Goal: Task Accomplishment & Management: Use online tool/utility

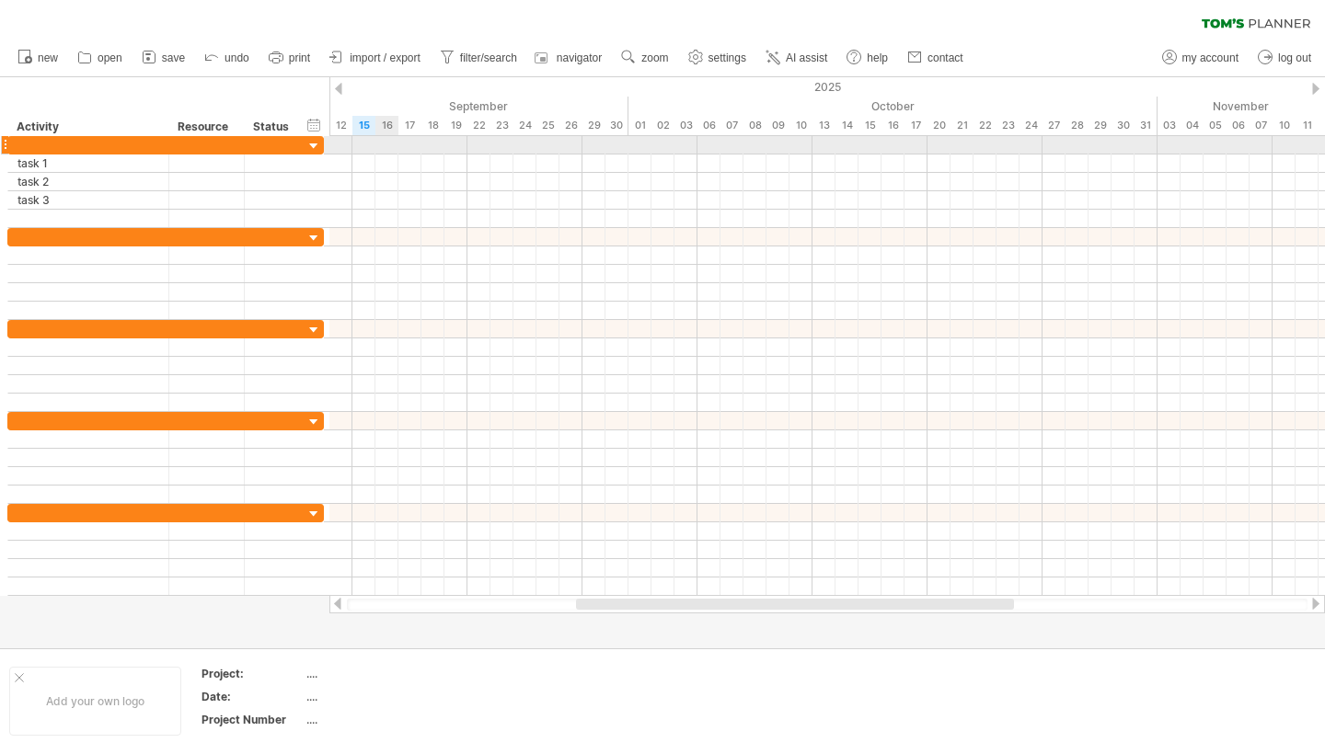
drag, startPoint x: 314, startPoint y: 123, endPoint x: 377, endPoint y: 138, distance: 65.2
click at [377, 138] on div "Trying to reach [DOMAIN_NAME] Connected again... 0% clear filter new" at bounding box center [662, 377] width 1325 height 754
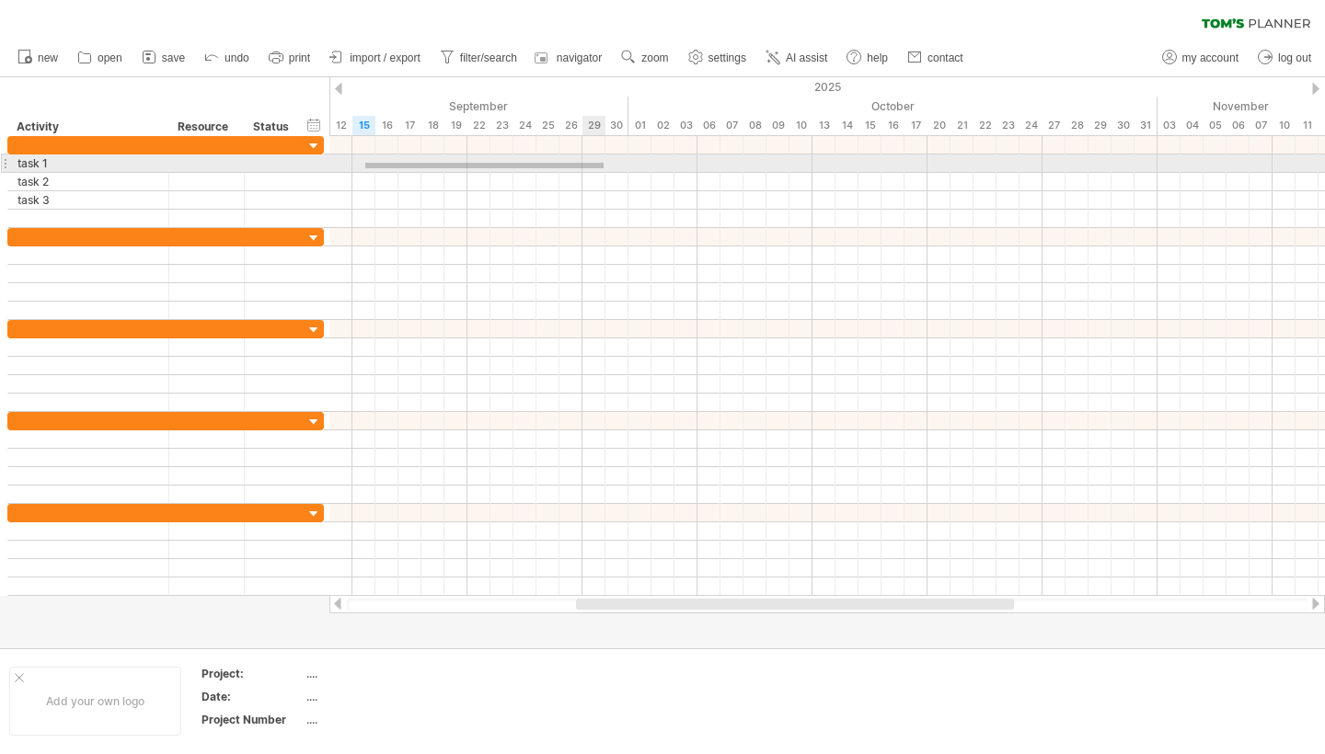
drag, startPoint x: 365, startPoint y: 163, endPoint x: 603, endPoint y: 168, distance: 238.3
click at [603, 168] on div at bounding box center [826, 164] width 995 height 18
drag, startPoint x: 368, startPoint y: 160, endPoint x: 575, endPoint y: 167, distance: 207.1
click at [575, 167] on div at bounding box center [826, 164] width 995 height 18
click at [357, 164] on div at bounding box center [826, 164] width 995 height 18
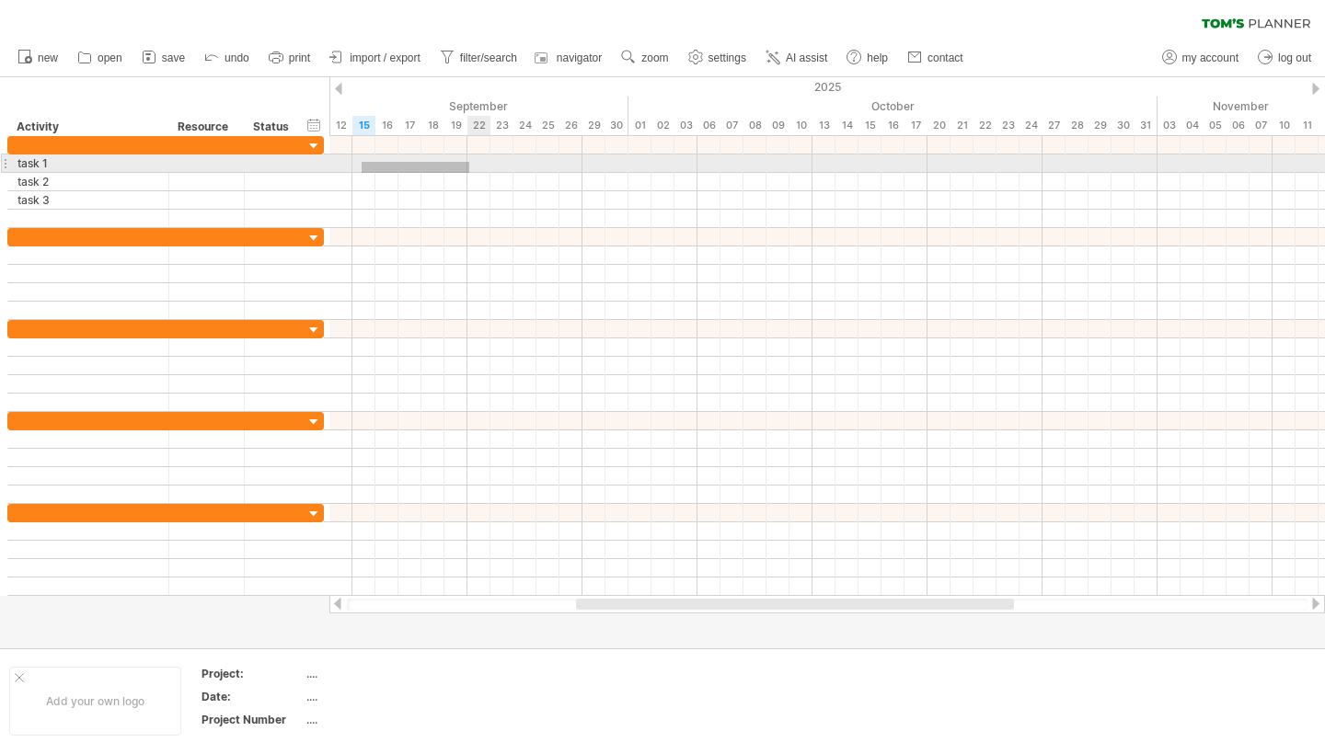
click at [468, 173] on div at bounding box center [826, 182] width 995 height 92
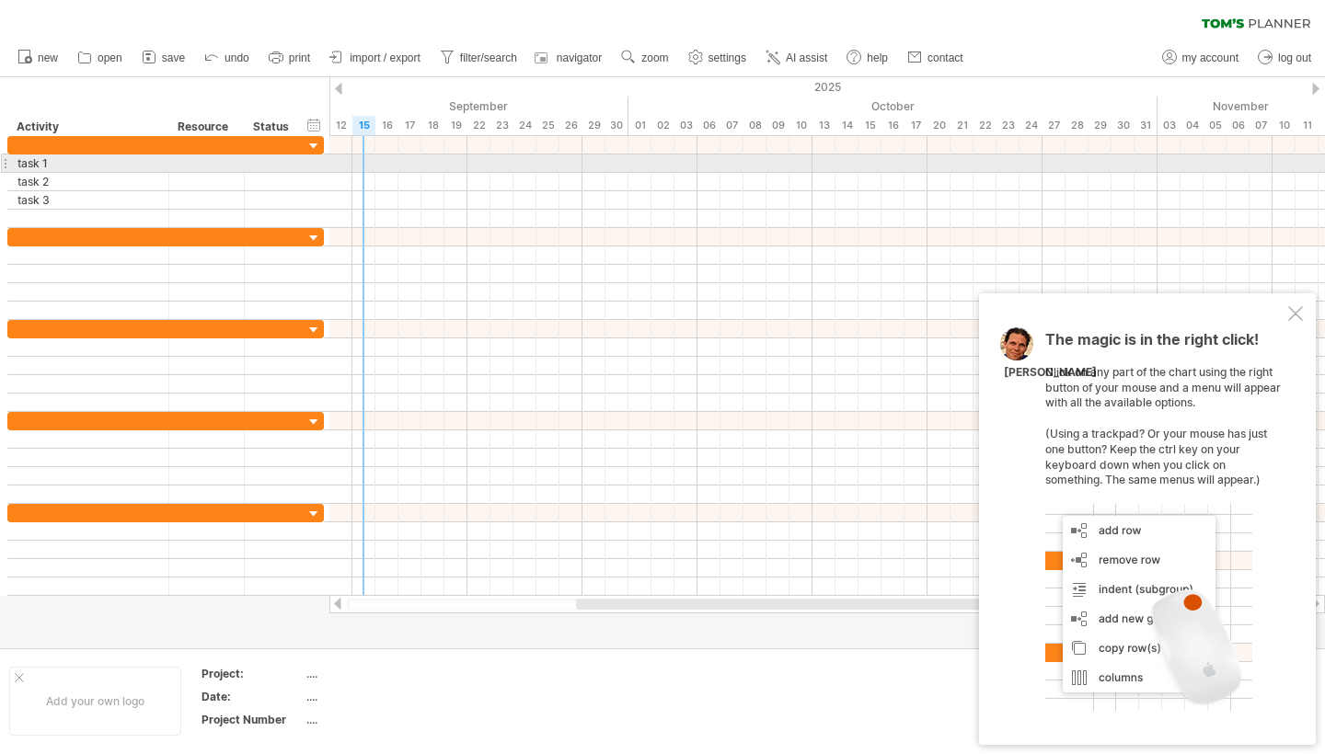
click at [363, 158] on div at bounding box center [826, 164] width 995 height 18
click at [364, 158] on div at bounding box center [826, 164] width 995 height 18
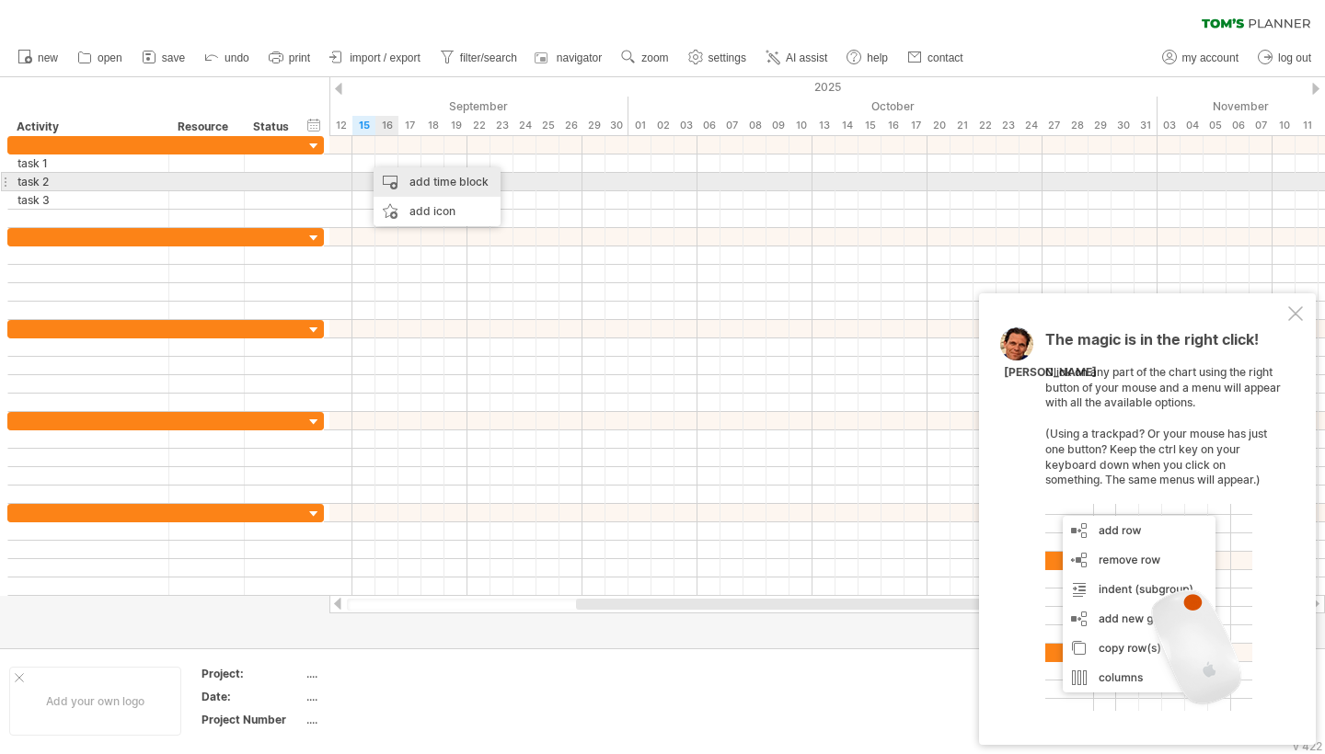
click at [439, 180] on div "add time block" at bounding box center [436, 181] width 127 height 29
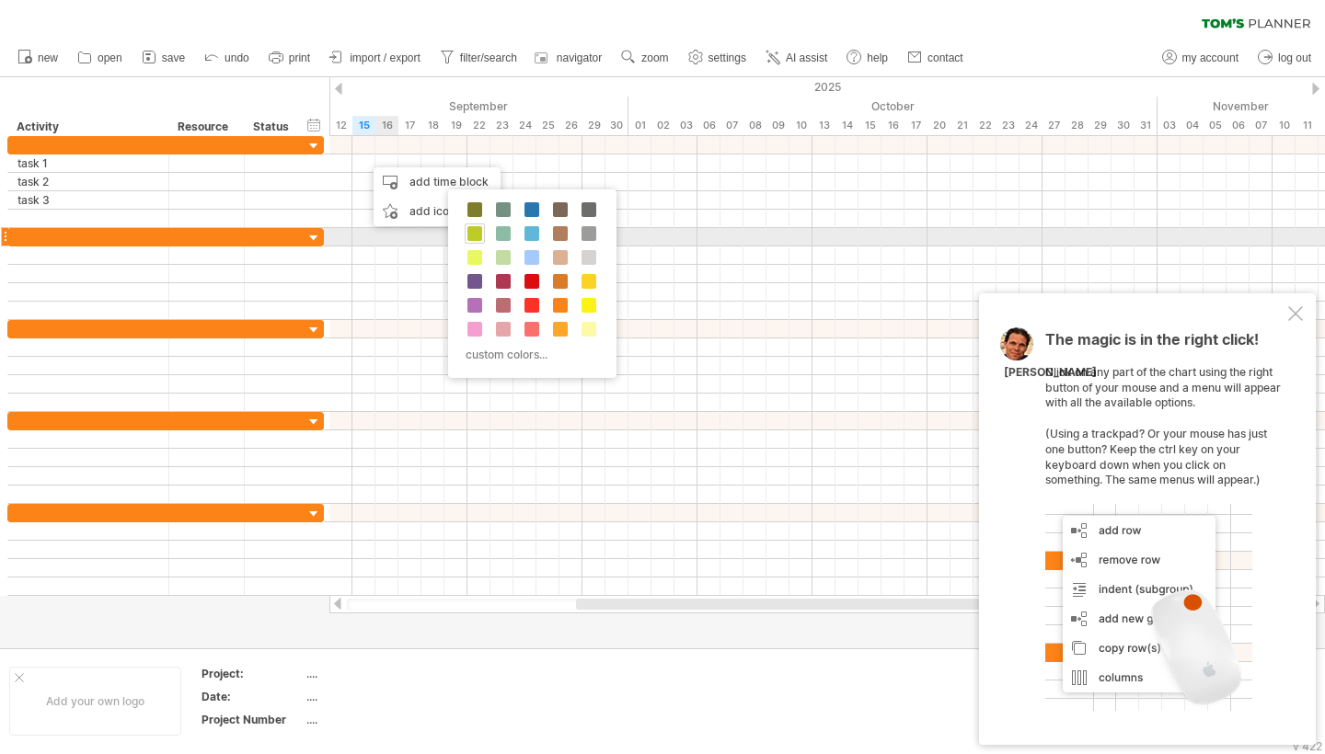
click at [476, 229] on span at bounding box center [474, 233] width 15 height 15
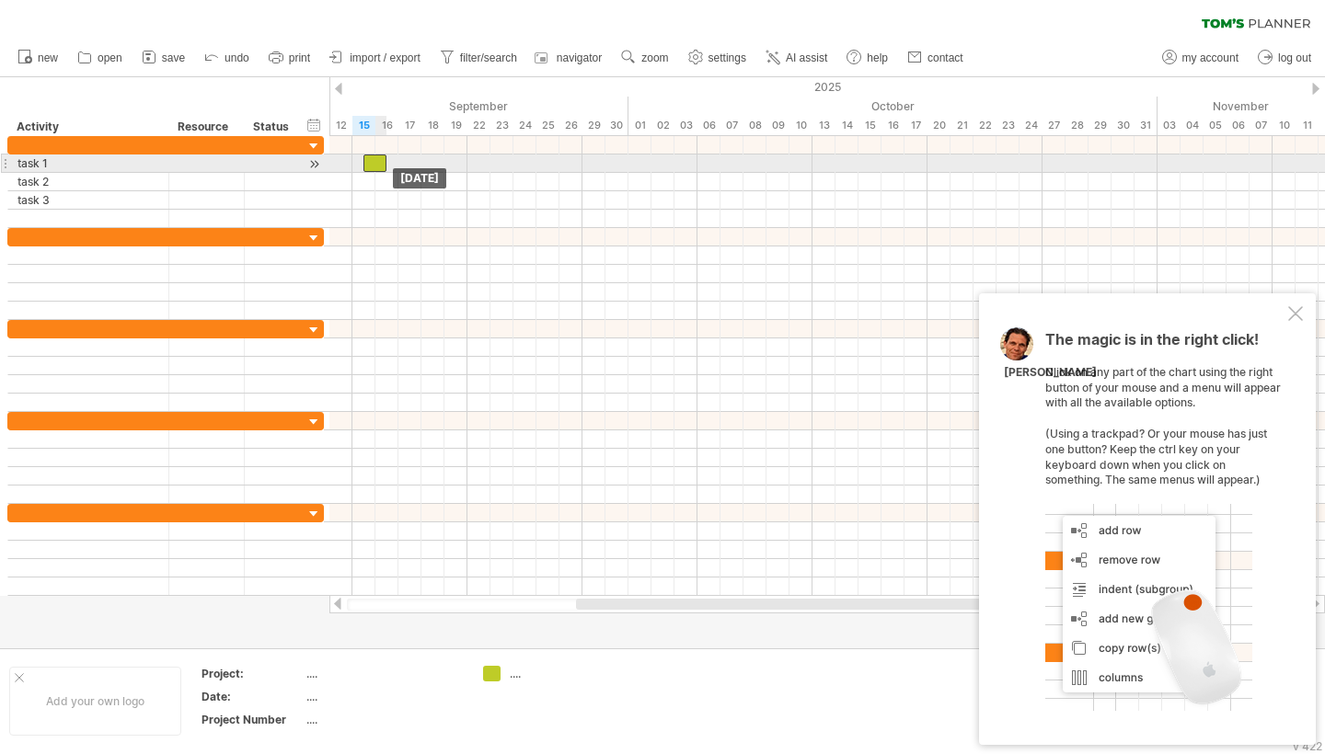
click at [384, 163] on div at bounding box center [374, 163] width 23 height 17
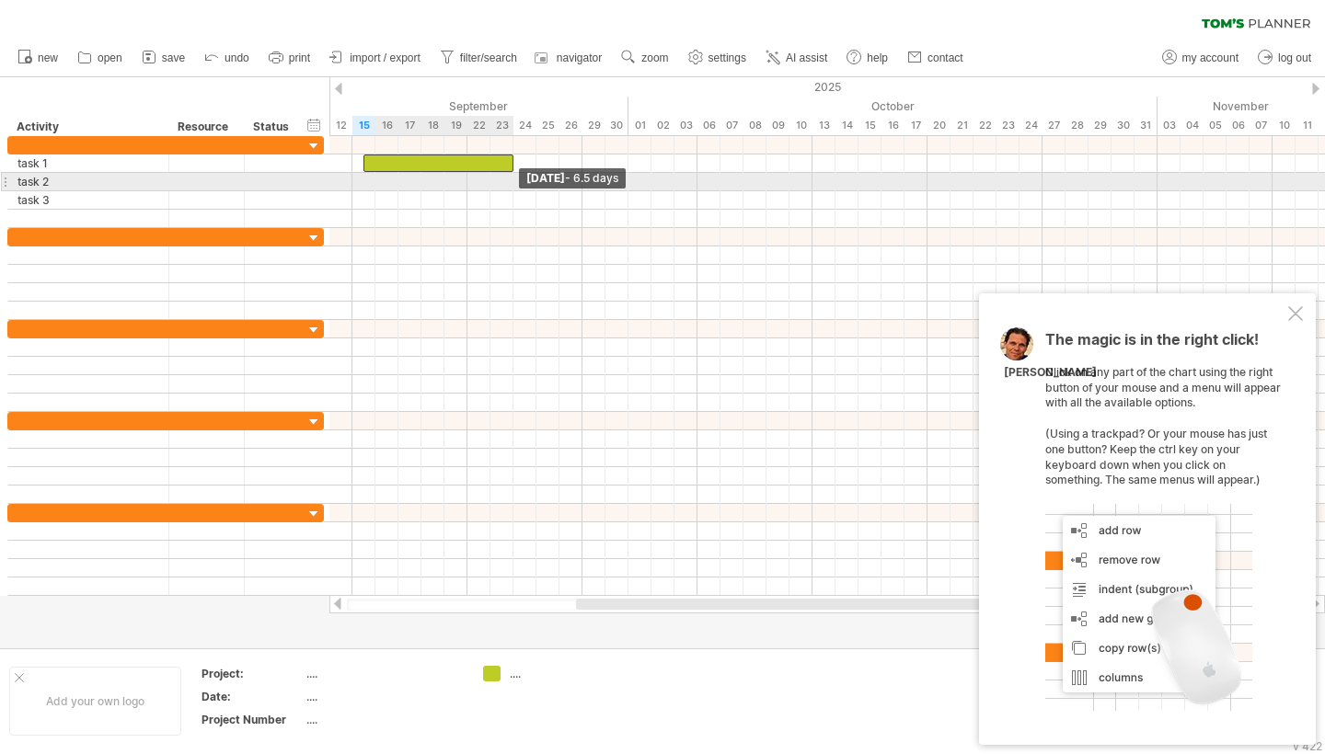
drag, startPoint x: 416, startPoint y: 166, endPoint x: 508, endPoint y: 175, distance: 92.4
click at [508, 175] on div "[DATE] - 6.5 days [DATE]" at bounding box center [826, 366] width 995 height 460
click at [500, 183] on div at bounding box center [826, 182] width 995 height 18
drag, startPoint x: 505, startPoint y: 183, endPoint x: 539, endPoint y: 182, distance: 34.0
click at [603, 185] on div at bounding box center [826, 182] width 995 height 18
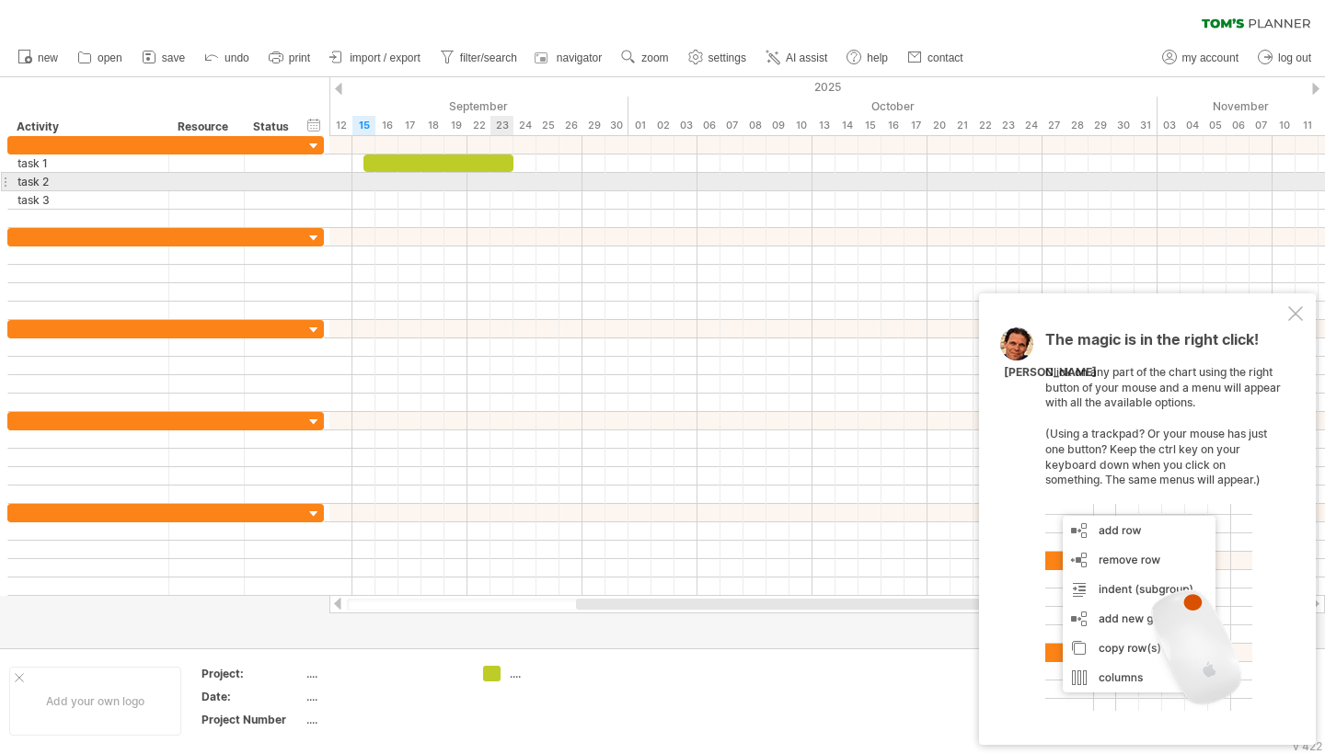
click at [499, 182] on div at bounding box center [826, 182] width 995 height 18
click at [499, 180] on div at bounding box center [826, 182] width 995 height 18
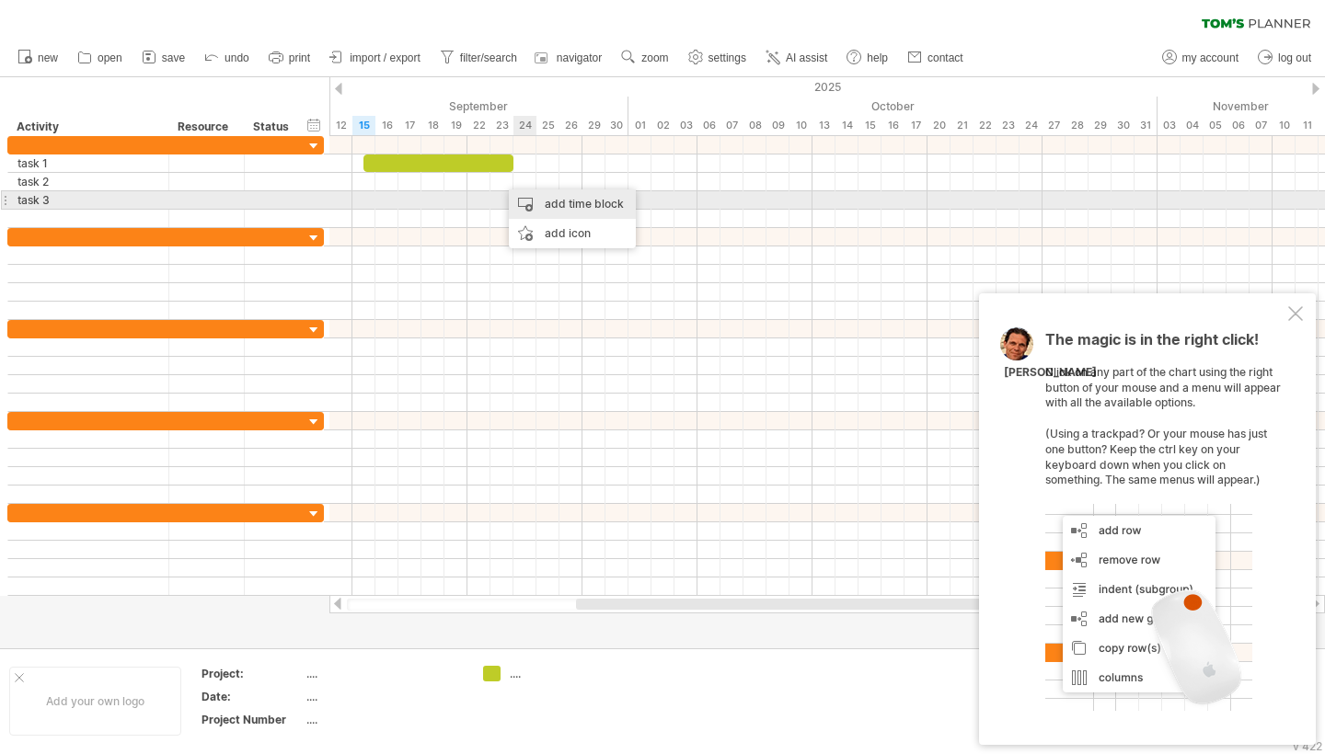
click at [551, 199] on div "add time block" at bounding box center [572, 203] width 127 height 29
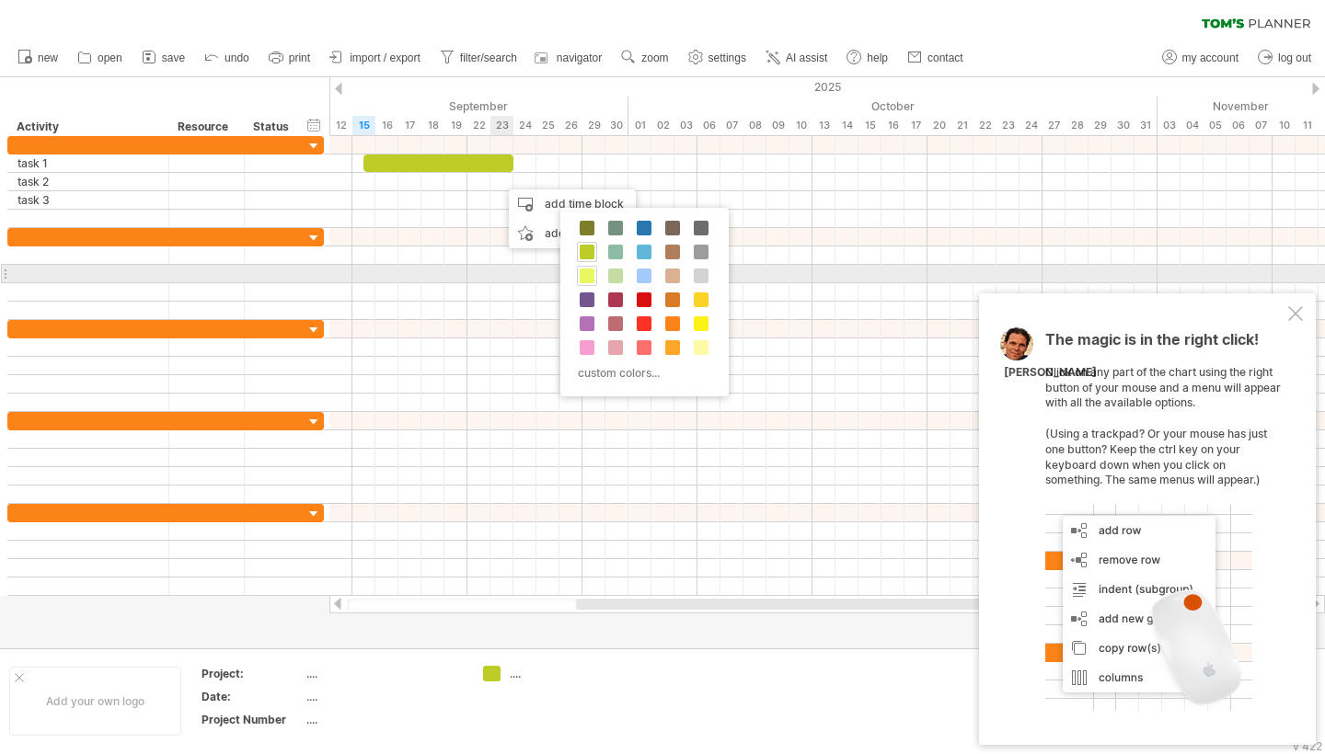
drag, startPoint x: 591, startPoint y: 269, endPoint x: 553, endPoint y: 235, distance: 50.9
click at [591, 269] on span at bounding box center [587, 276] width 15 height 15
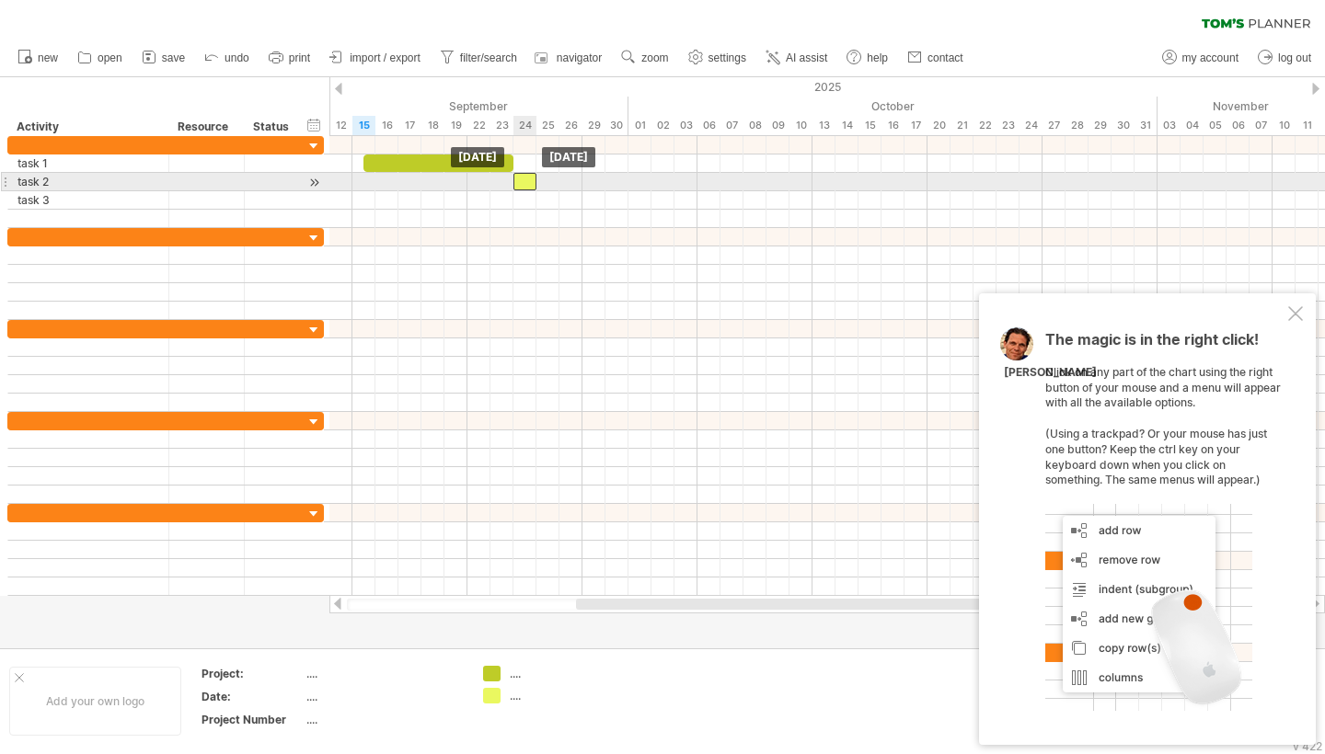
click at [522, 178] on div at bounding box center [524, 181] width 23 height 17
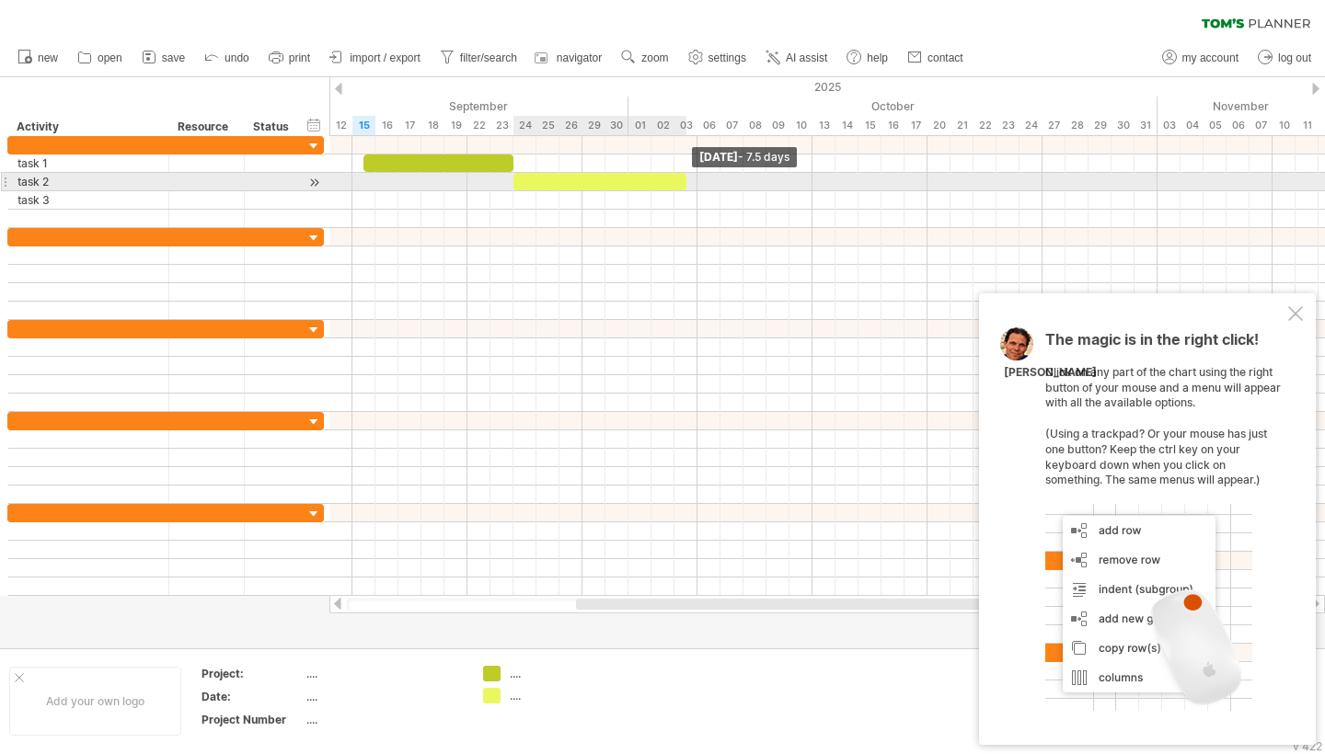
drag, startPoint x: 536, startPoint y: 180, endPoint x: 690, endPoint y: 186, distance: 153.7
click at [690, 186] on div "[DATE] - 7.5 days [DATE]" at bounding box center [826, 366] width 995 height 460
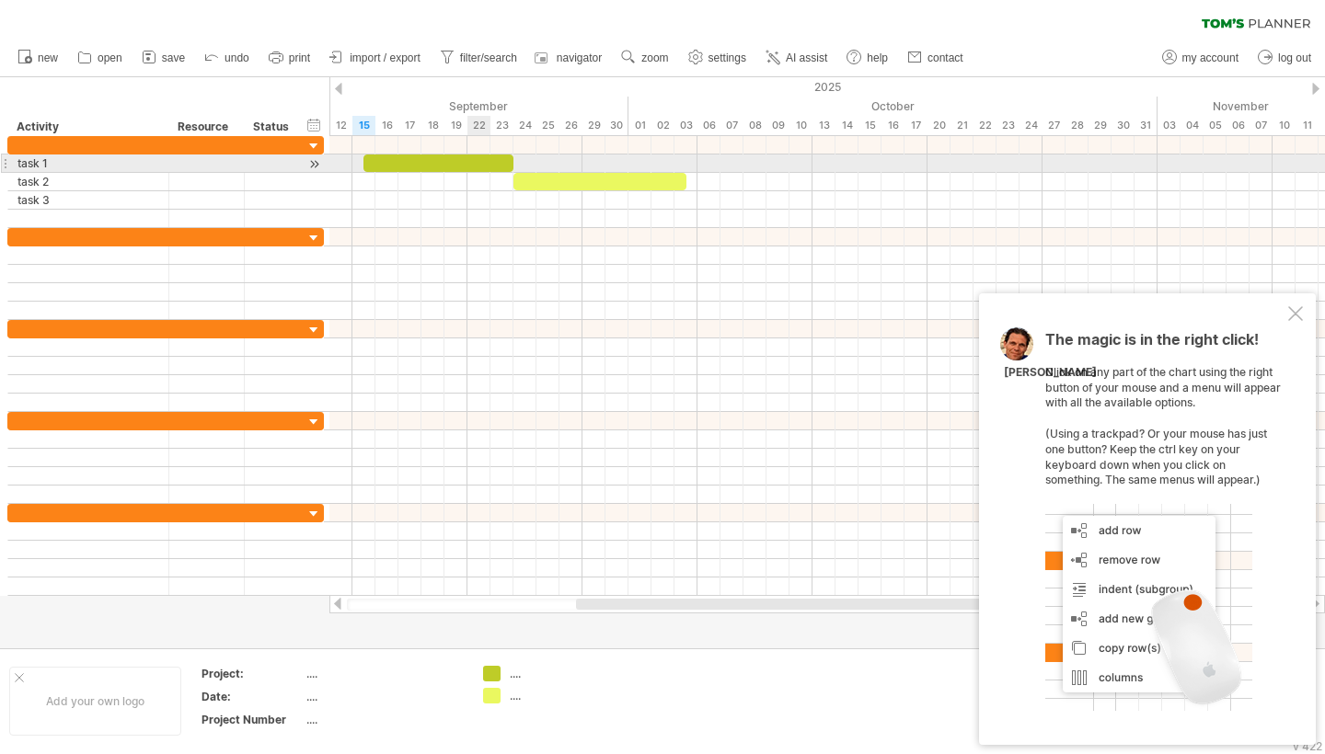
click at [479, 165] on div at bounding box center [438, 163] width 150 height 17
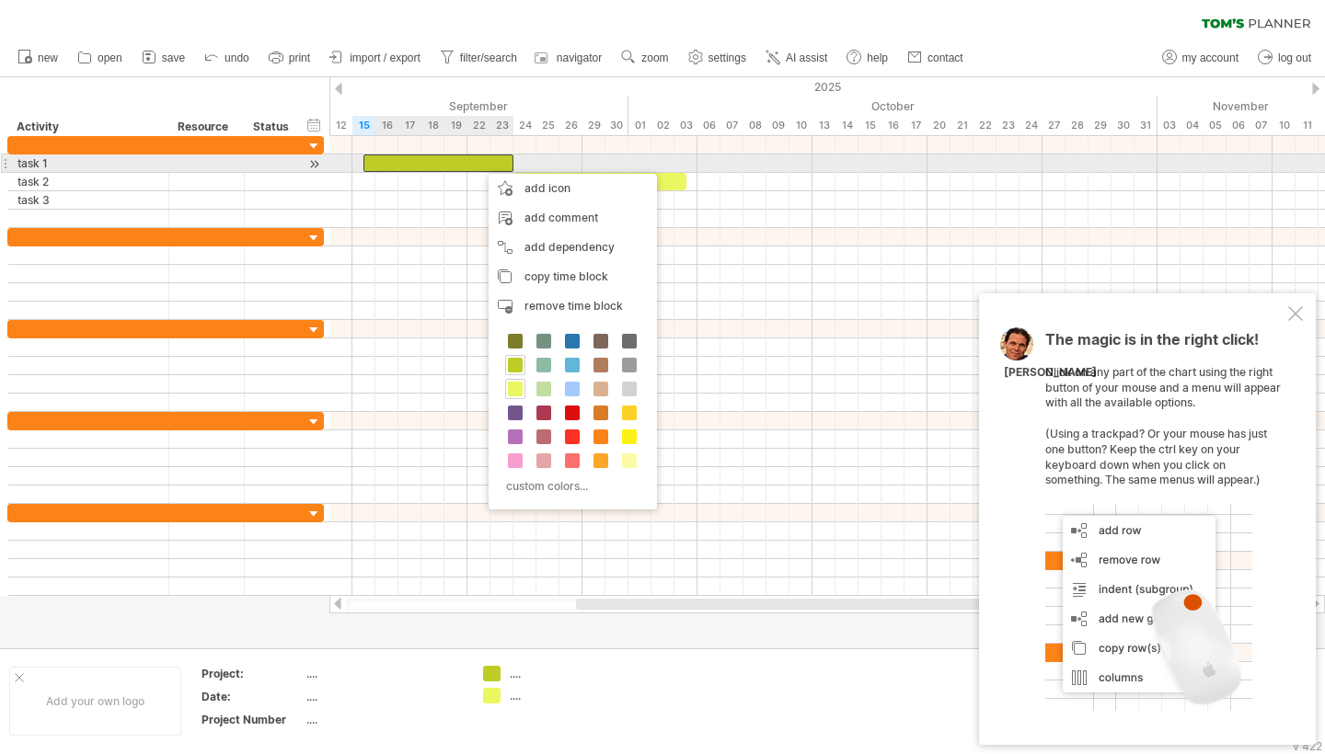
click at [479, 165] on div at bounding box center [438, 163] width 150 height 17
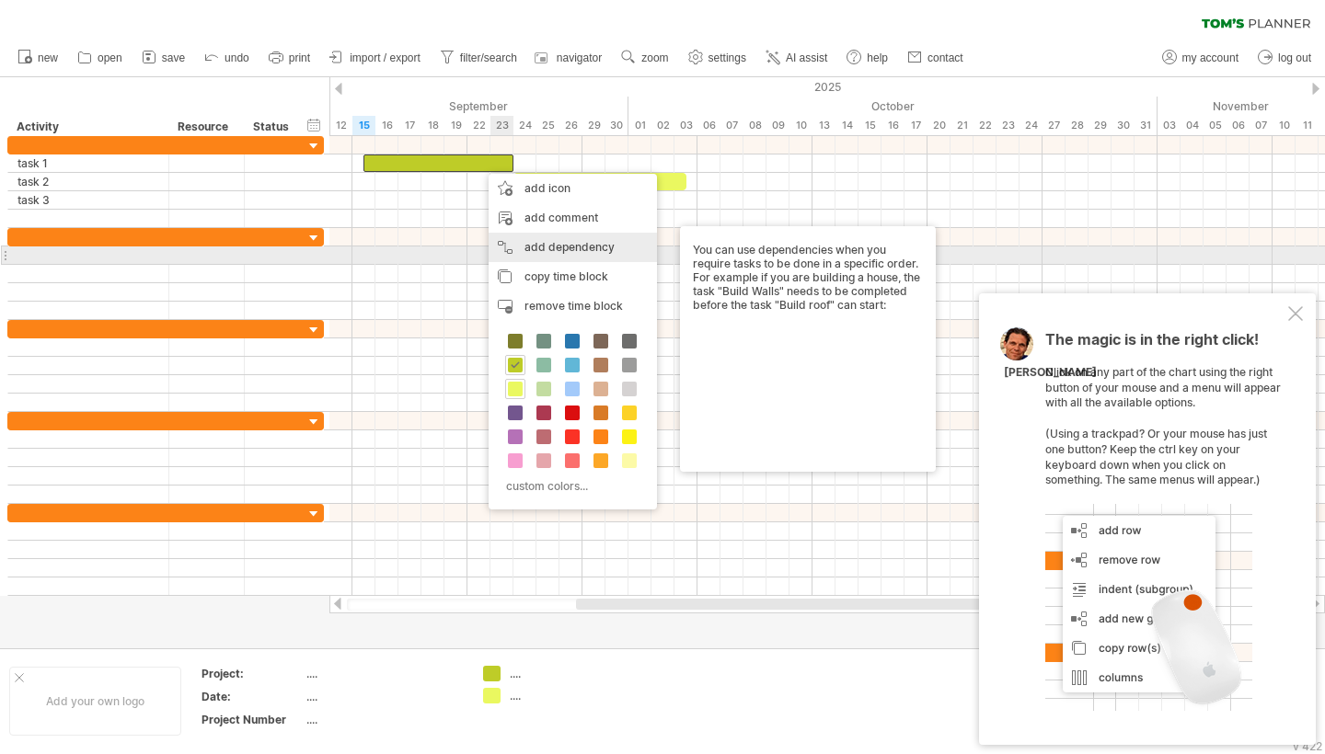
drag, startPoint x: 569, startPoint y: 251, endPoint x: 542, endPoint y: 217, distance: 43.8
click at [569, 251] on div "add dependency You can use dependencies when you require tasks to be done in a …" at bounding box center [572, 247] width 168 height 29
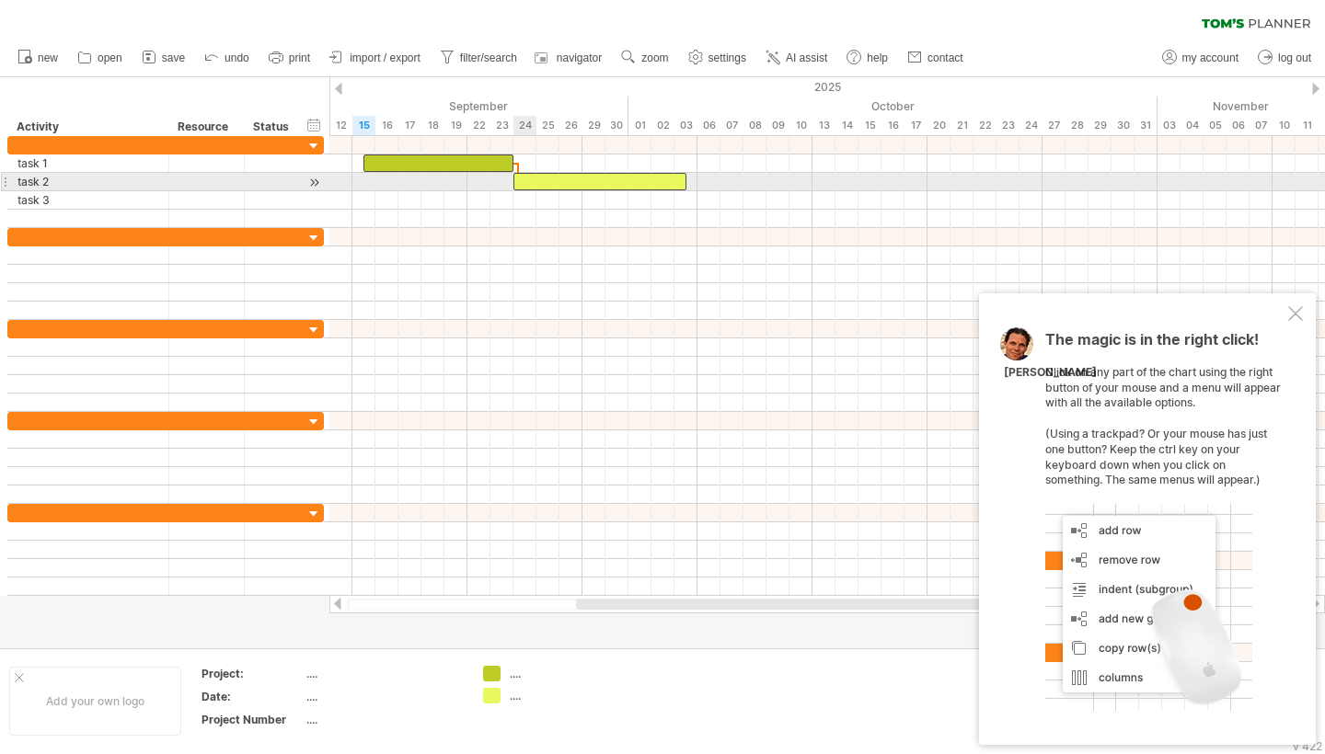
click at [517, 180] on div at bounding box center [599, 181] width 173 height 17
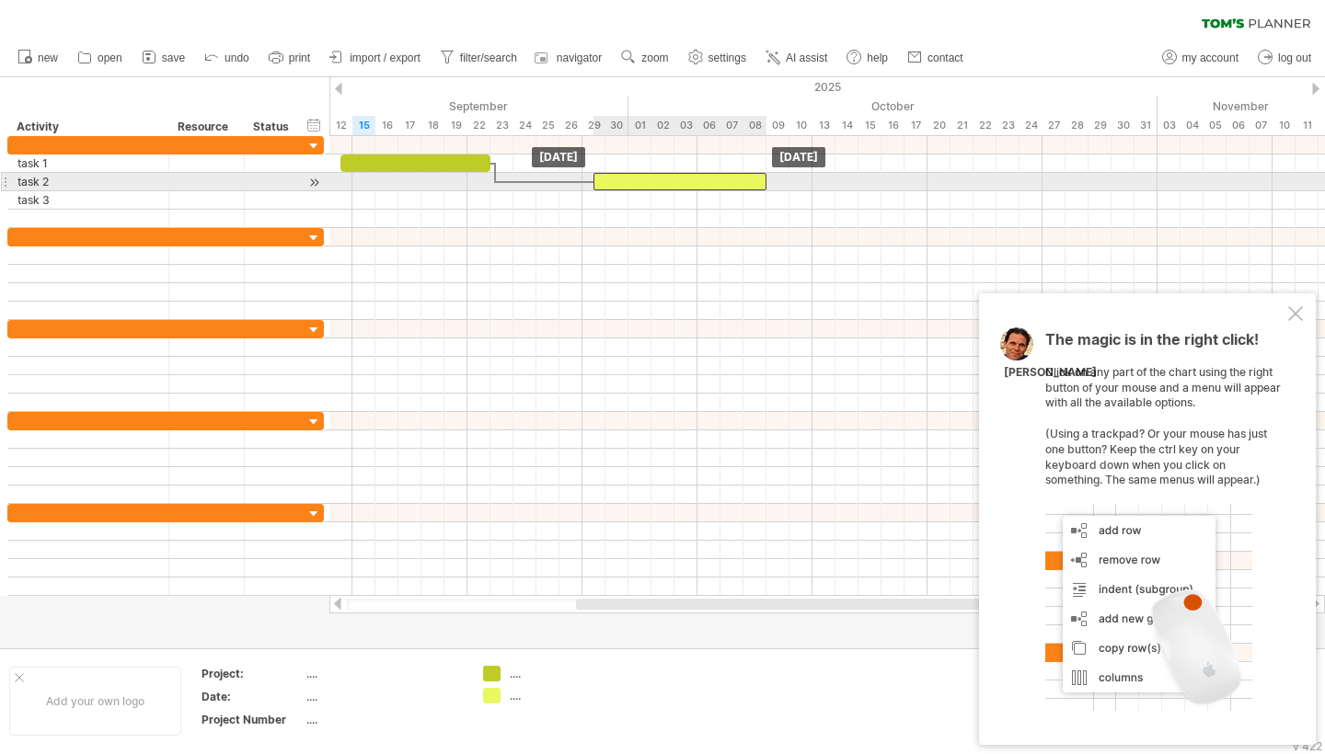
drag, startPoint x: 543, startPoint y: 180, endPoint x: 624, endPoint y: 179, distance: 81.0
click at [624, 178] on div at bounding box center [679, 181] width 173 height 17
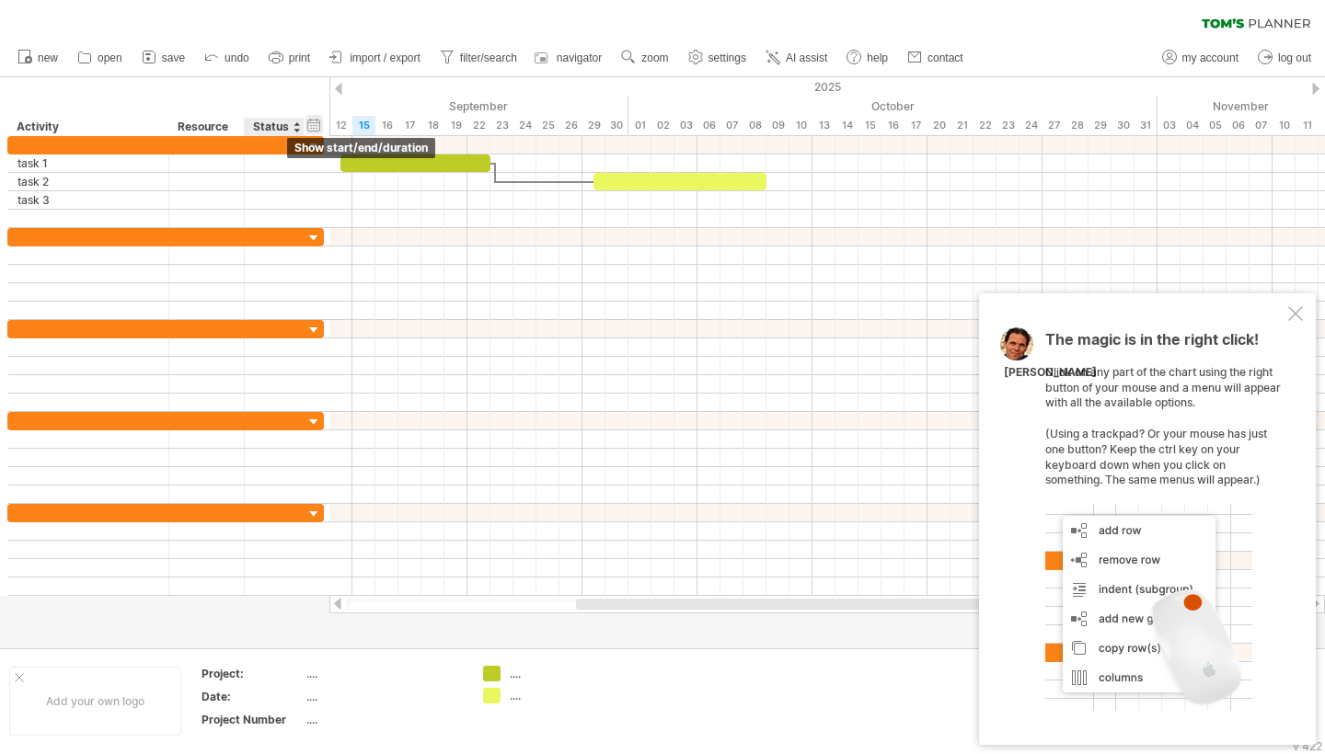
click at [319, 126] on div "hide start/end/duration show start/end/duration" at bounding box center [313, 124] width 17 height 19
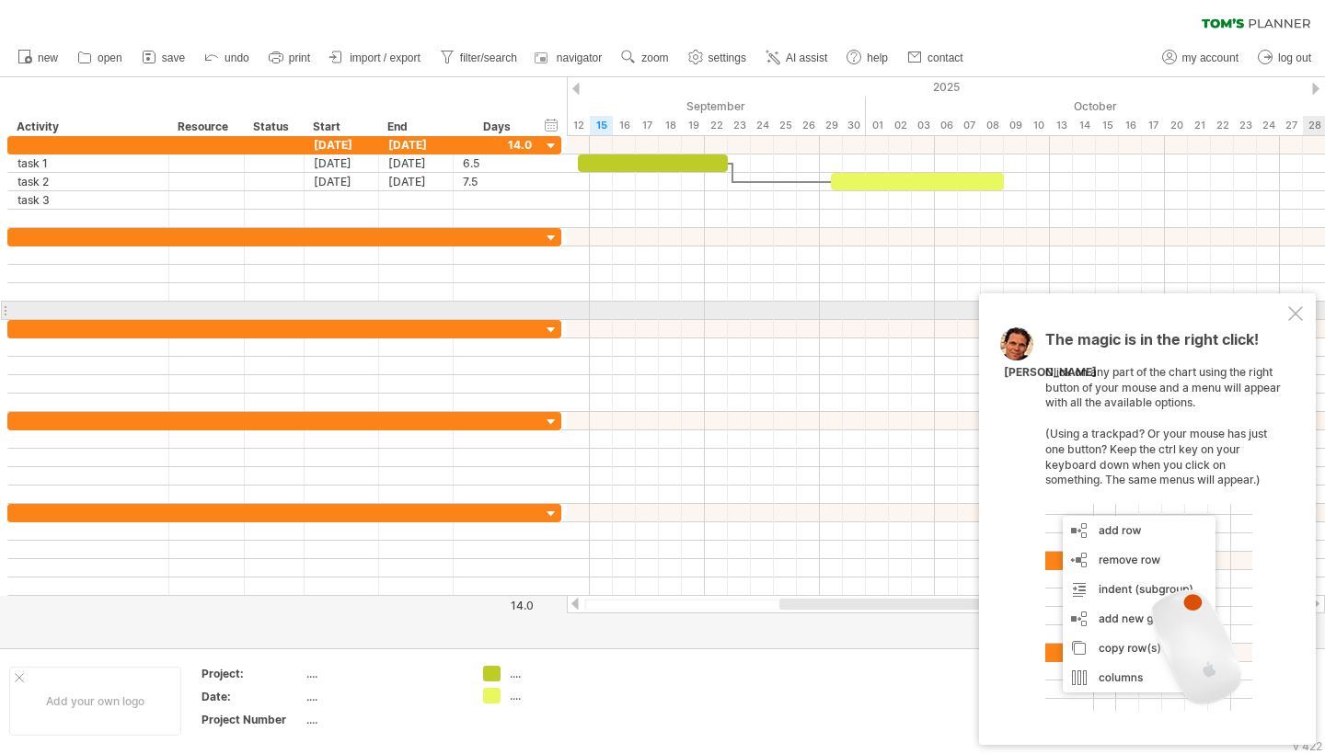
click at [1297, 319] on div at bounding box center [1295, 313] width 15 height 15
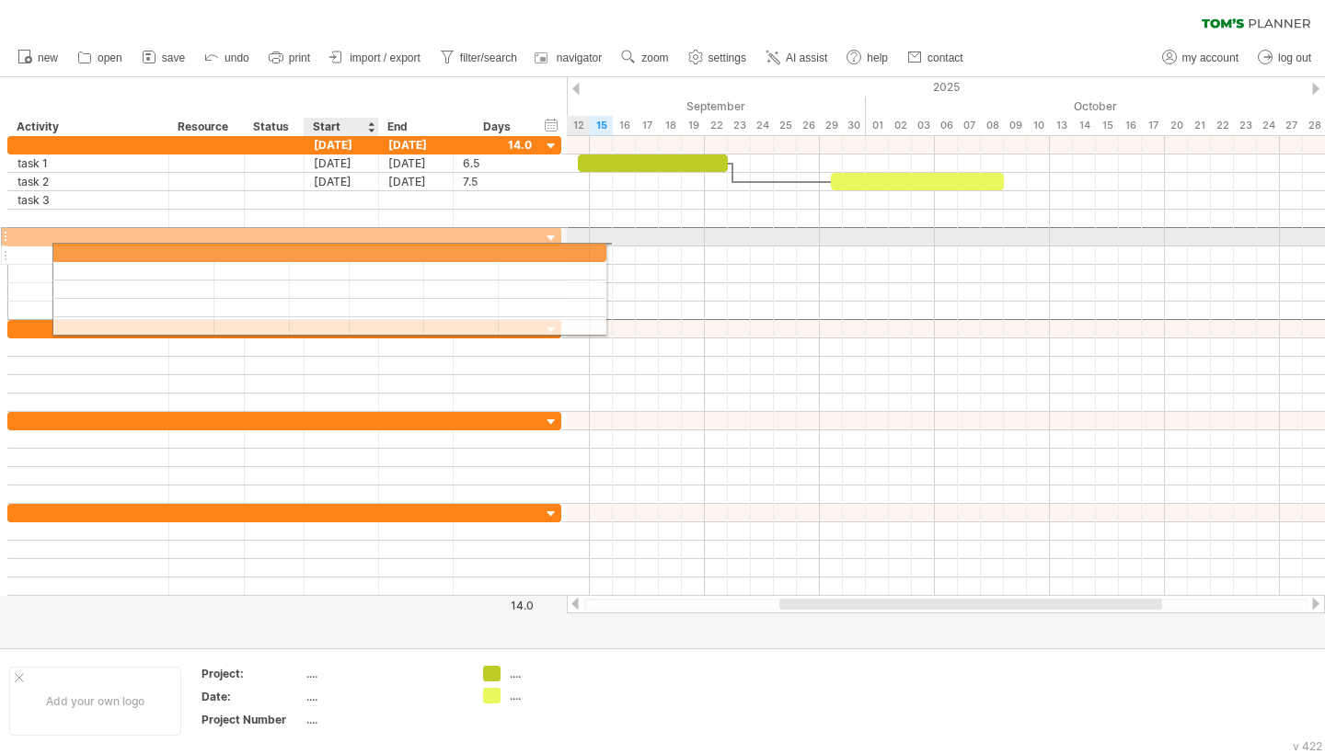
drag, startPoint x: 257, startPoint y: 238, endPoint x: 380, endPoint y: 249, distance: 123.8
click at [380, 249] on div at bounding box center [284, 273] width 554 height 93
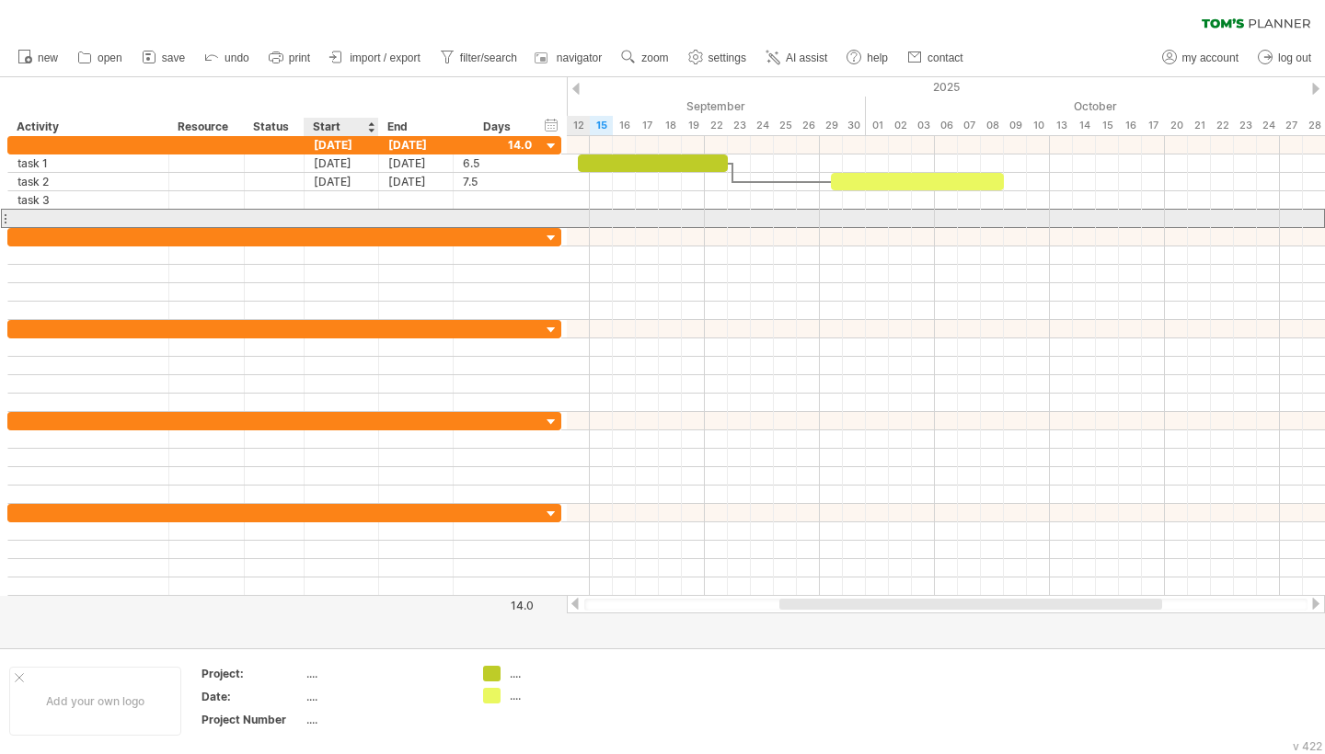
click at [375, 222] on div at bounding box center [341, 218] width 75 height 17
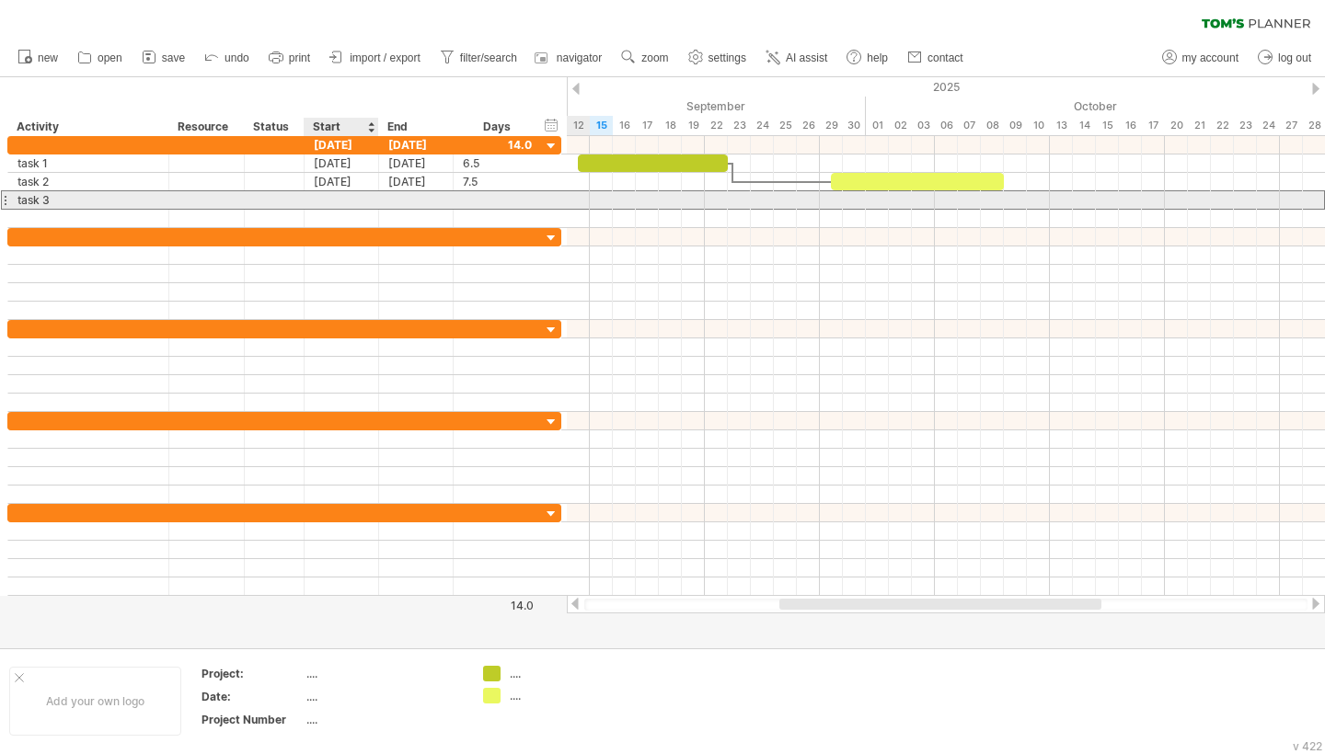
click at [357, 195] on div at bounding box center [341, 199] width 75 height 17
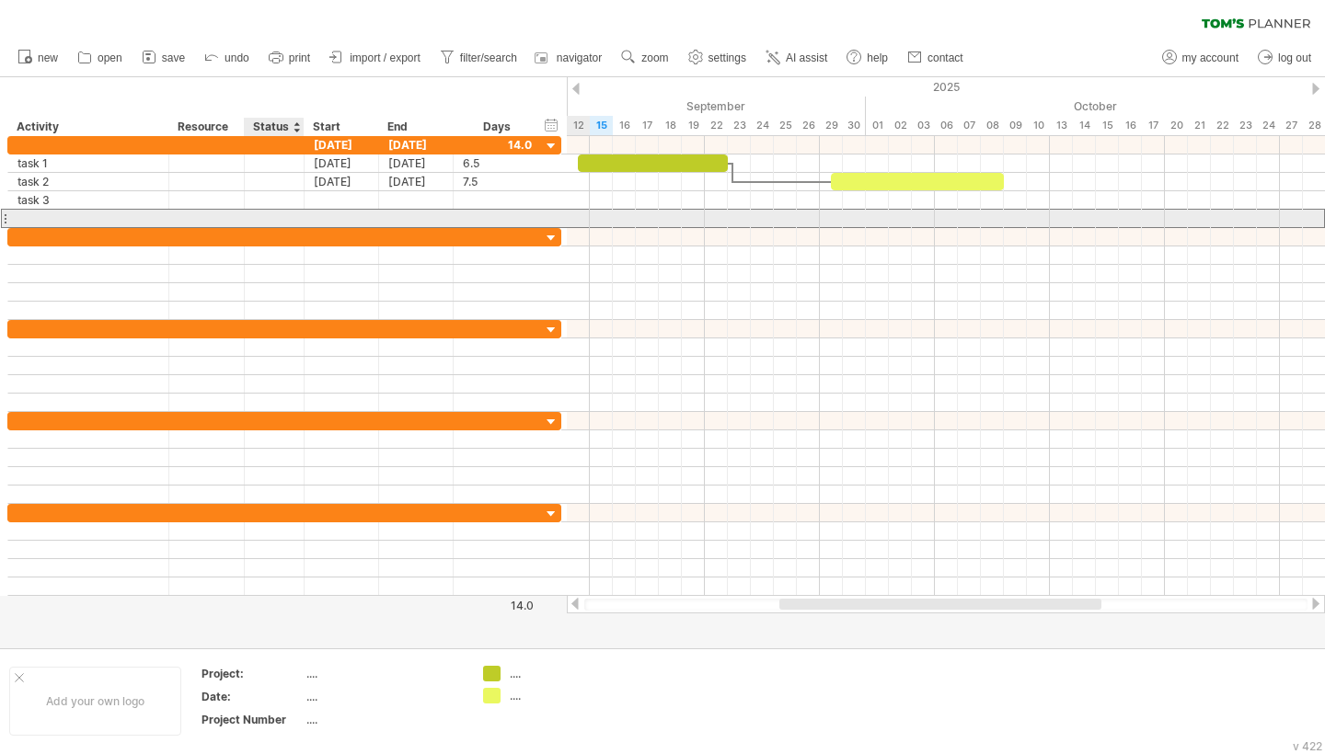
click at [261, 217] on div at bounding box center [274, 218] width 40 height 17
click at [6, 216] on div at bounding box center [4, 218] width 7 height 19
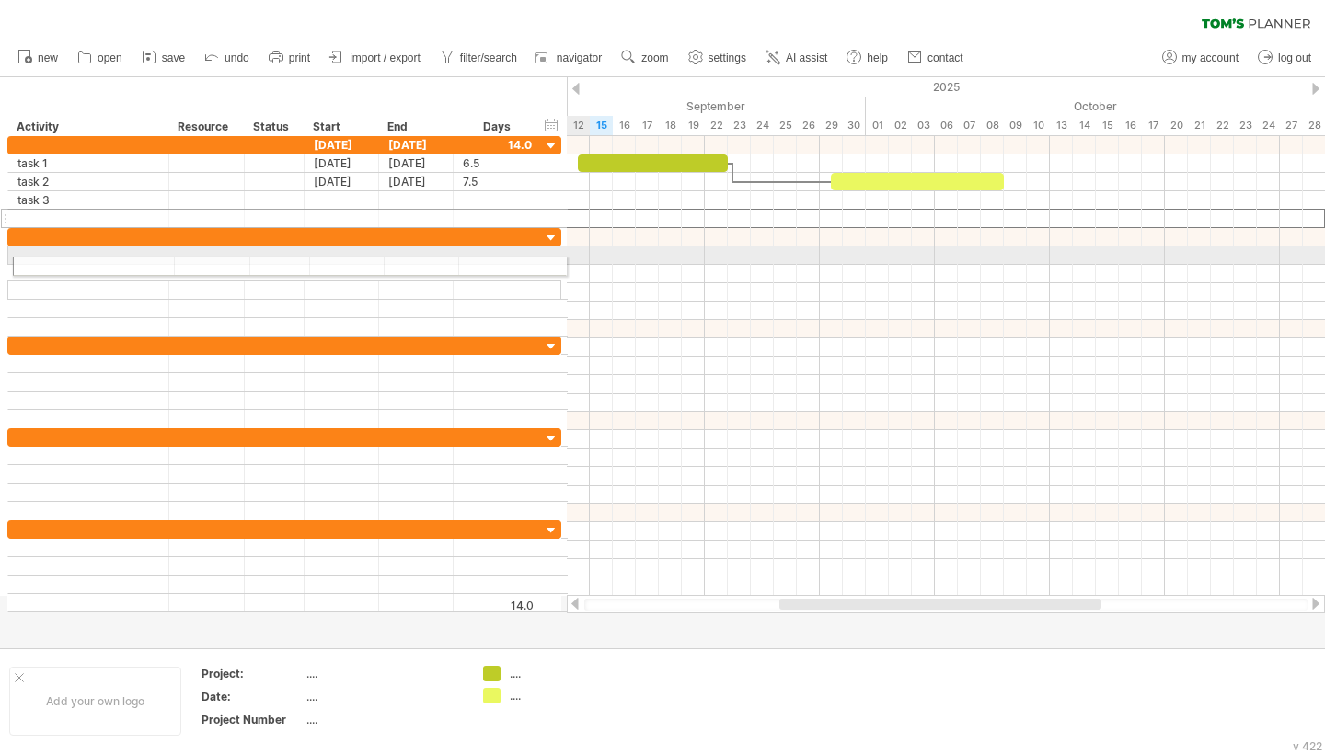
drag, startPoint x: 6, startPoint y: 216, endPoint x: 7, endPoint y: 250, distance: 34.0
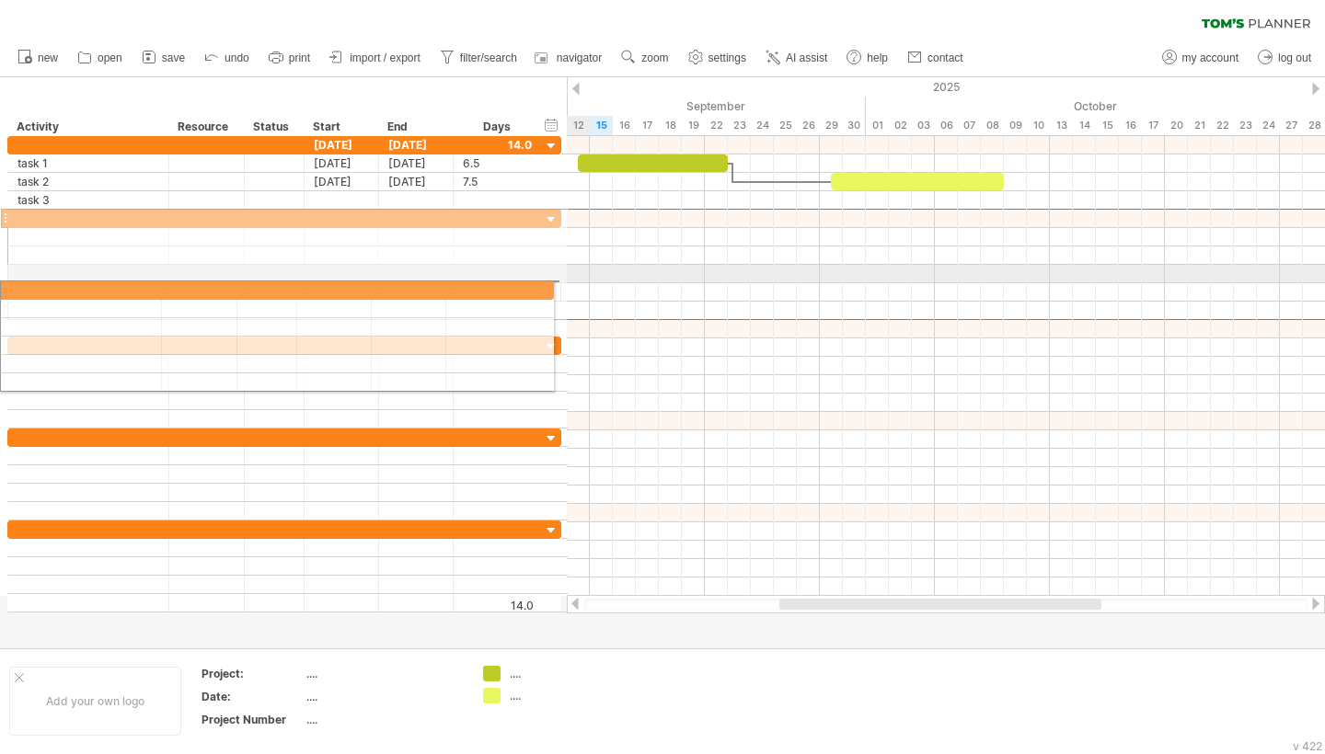
drag, startPoint x: 19, startPoint y: 221, endPoint x: 1, endPoint y: 286, distance: 67.9
click at [0, 286] on div "[DATE] [DATE] 14.0 ****** task 1 [DATE] [DATE] 6.5 6.5 ****** task 2 [DATE] [DA…" at bounding box center [281, 374] width 562 height 476
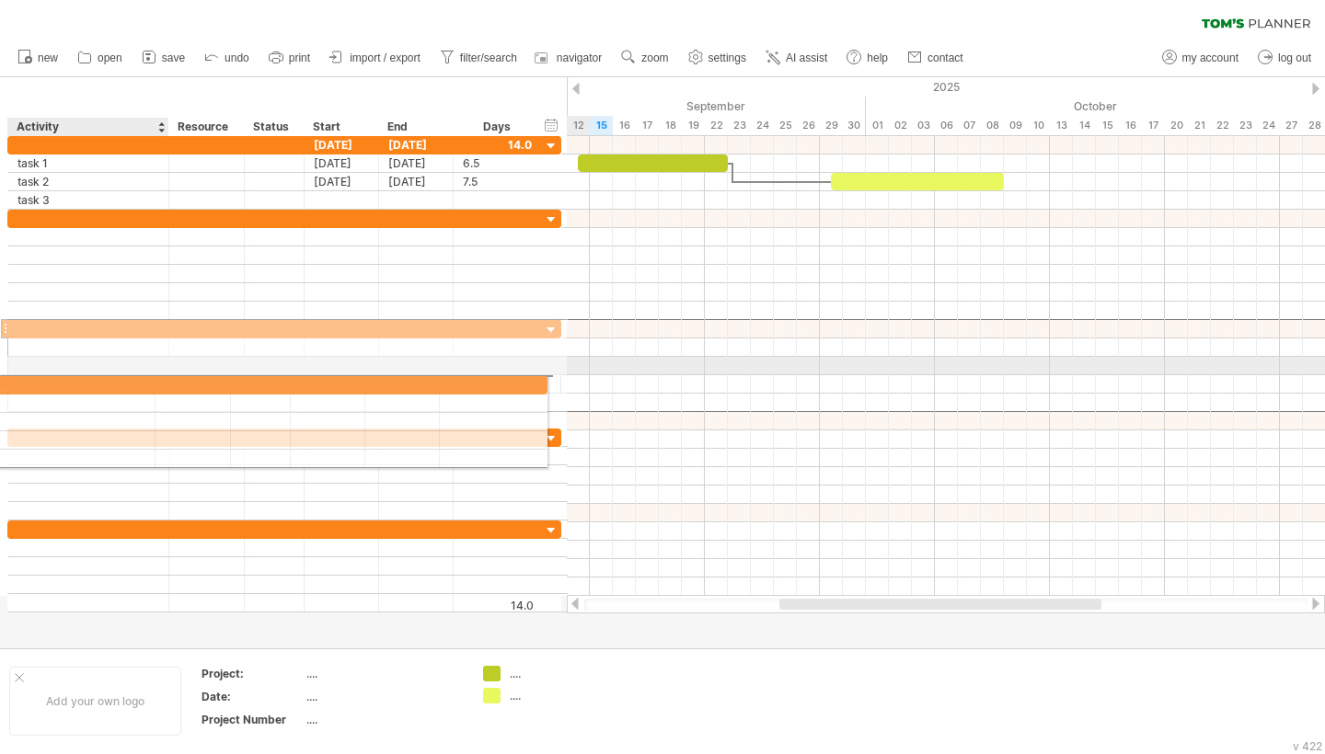
drag, startPoint x: 75, startPoint y: 326, endPoint x: 51, endPoint y: 391, distance: 69.6
click at [51, 391] on div at bounding box center [284, 365] width 554 height 93
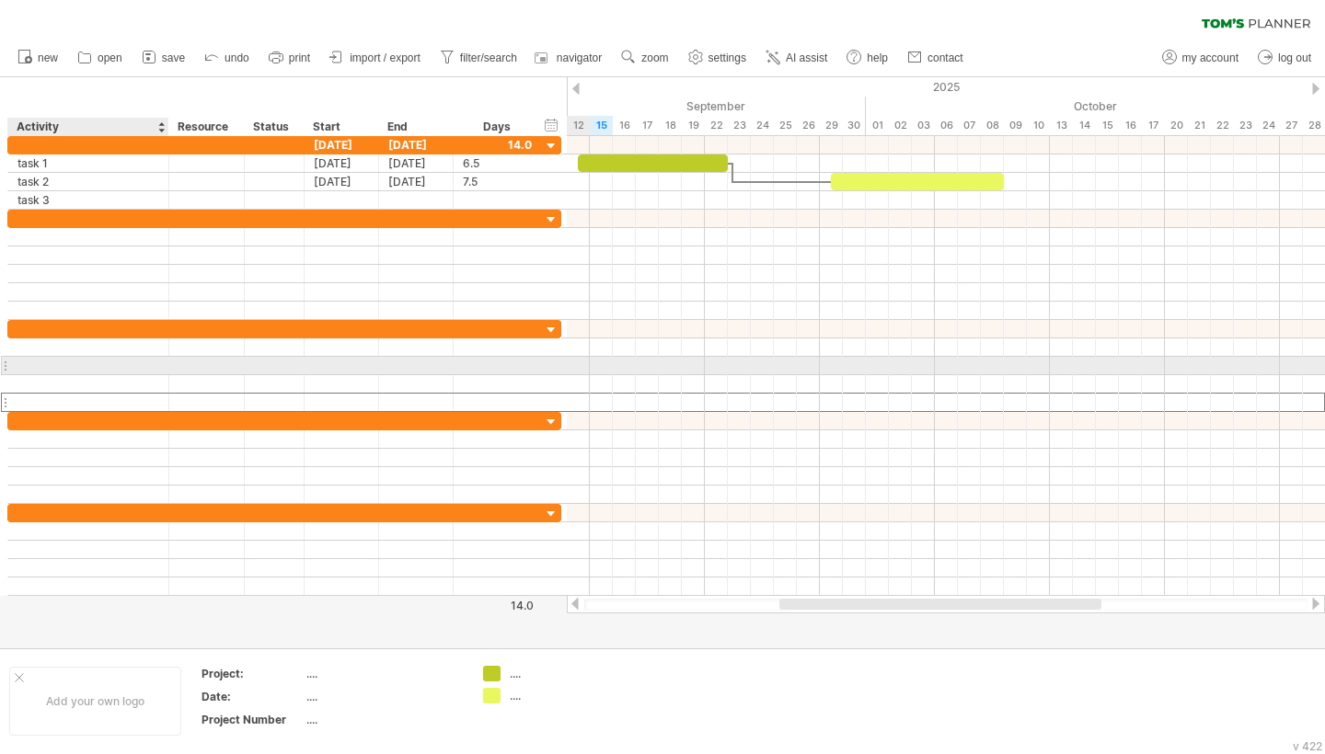
drag, startPoint x: 72, startPoint y: 411, endPoint x: 76, endPoint y: 358, distance: 53.5
click at [76, 358] on div at bounding box center [284, 366] width 554 height 92
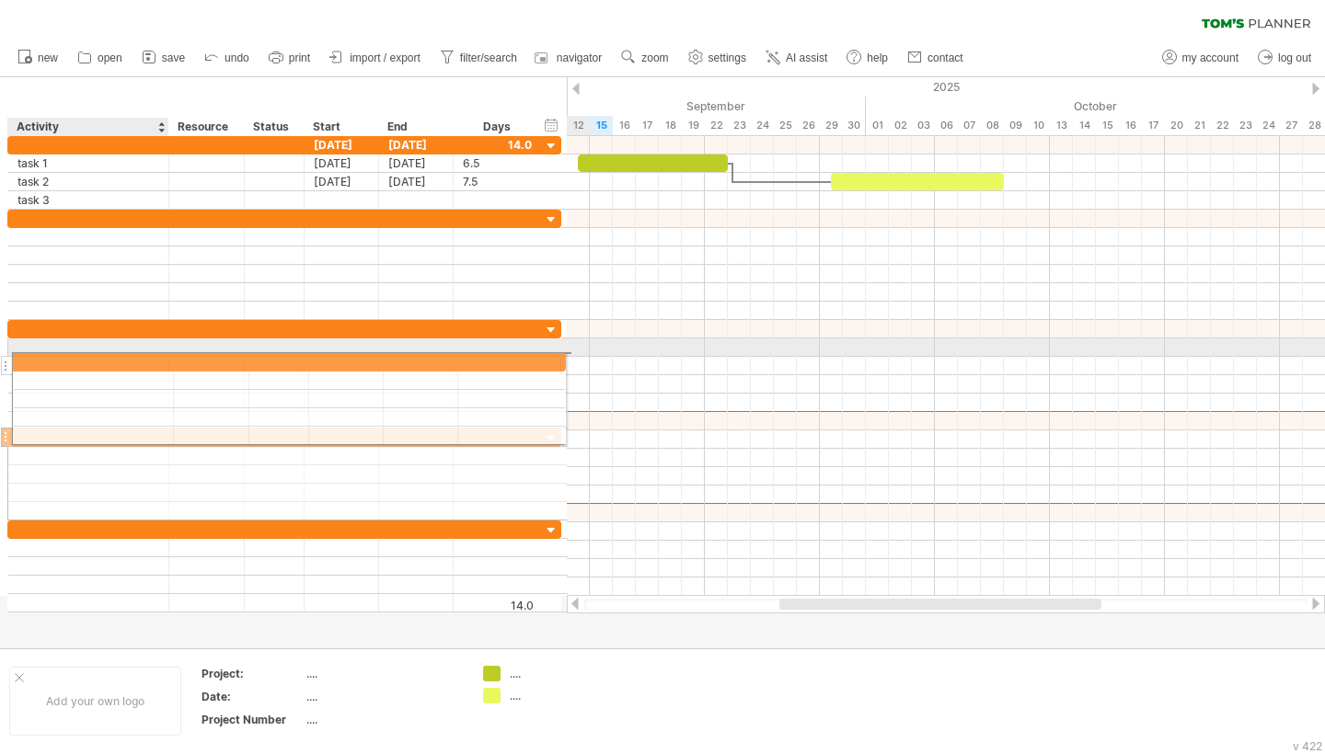
drag, startPoint x: 77, startPoint y: 378, endPoint x: 77, endPoint y: 359, distance: 19.3
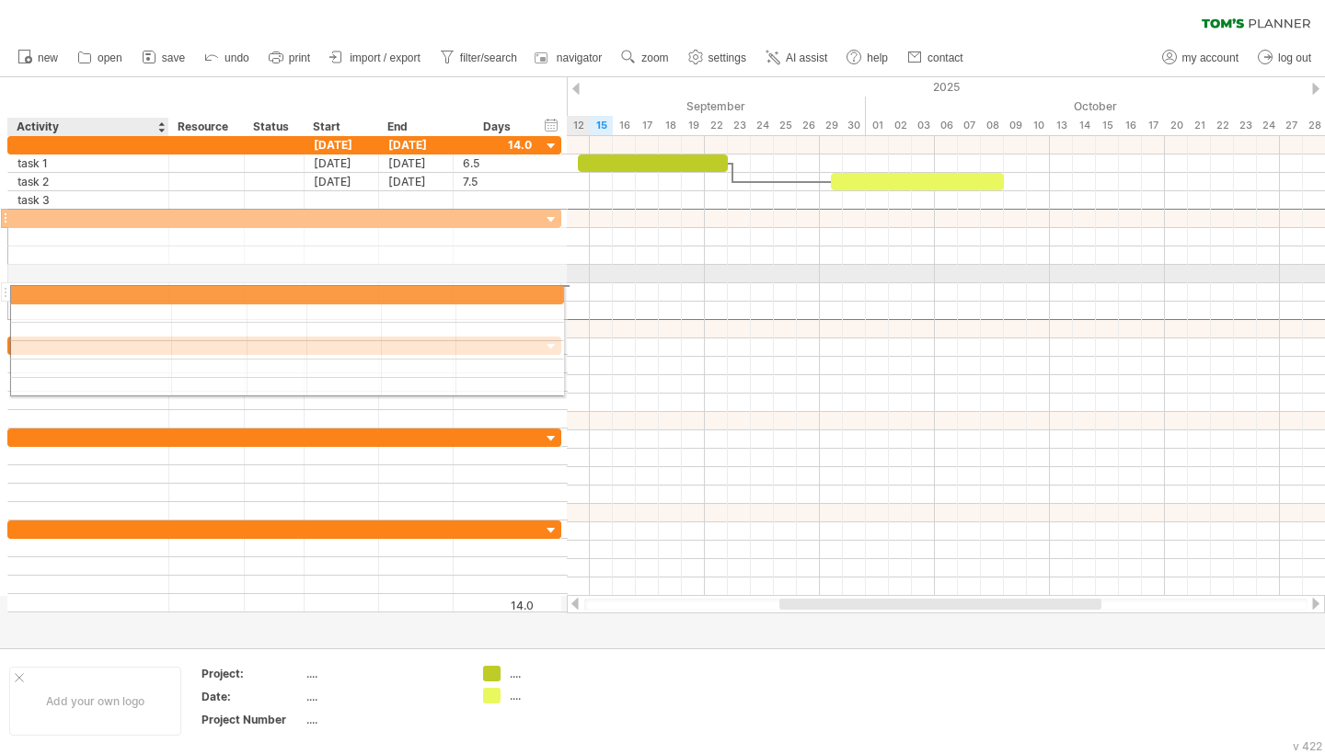
drag, startPoint x: 57, startPoint y: 217, endPoint x: 53, endPoint y: 292, distance: 74.6
click at [53, 292] on div at bounding box center [284, 264] width 554 height 111
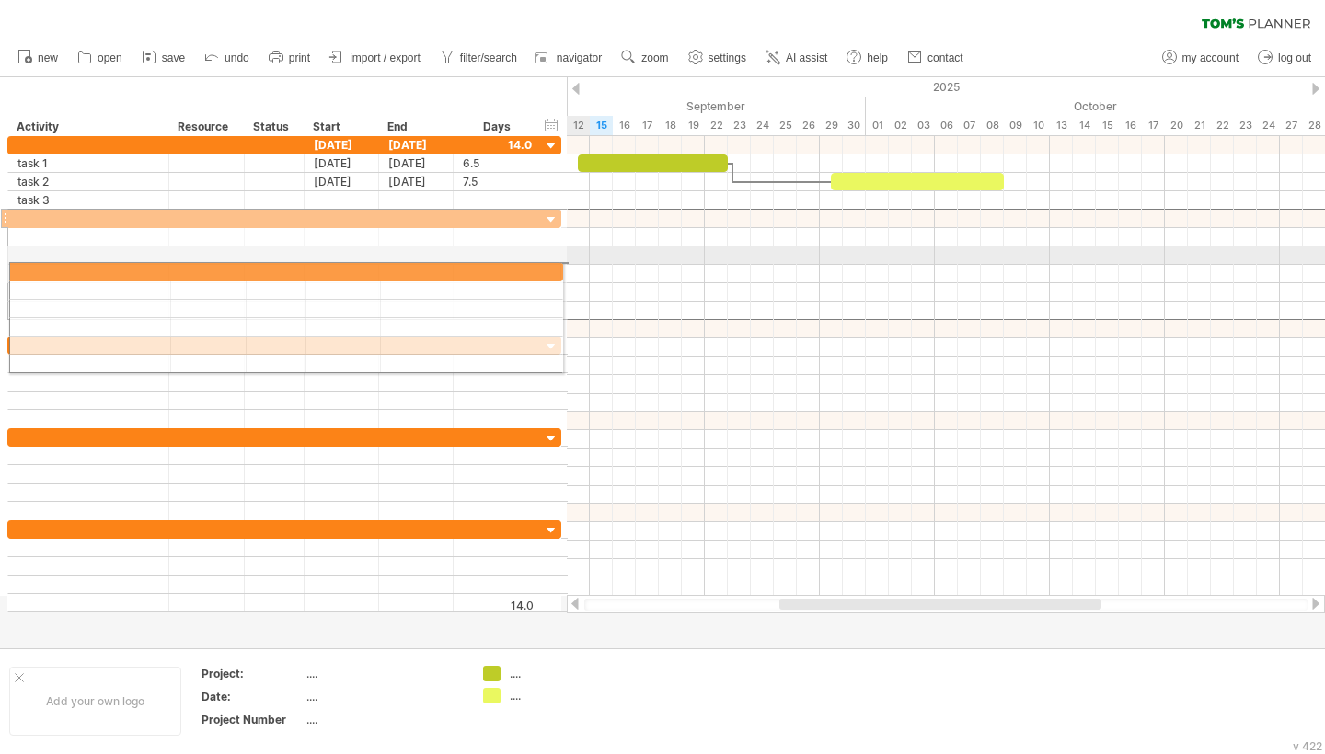
drag, startPoint x: 5, startPoint y: 218, endPoint x: 0, endPoint y: 269, distance: 50.8
click at [0, 269] on div "[DATE] [DATE] 14.0 ****** task 1 [DATE] [DATE] 6.5 6.5 ****** task 2 [DATE] [DA…" at bounding box center [281, 374] width 562 height 476
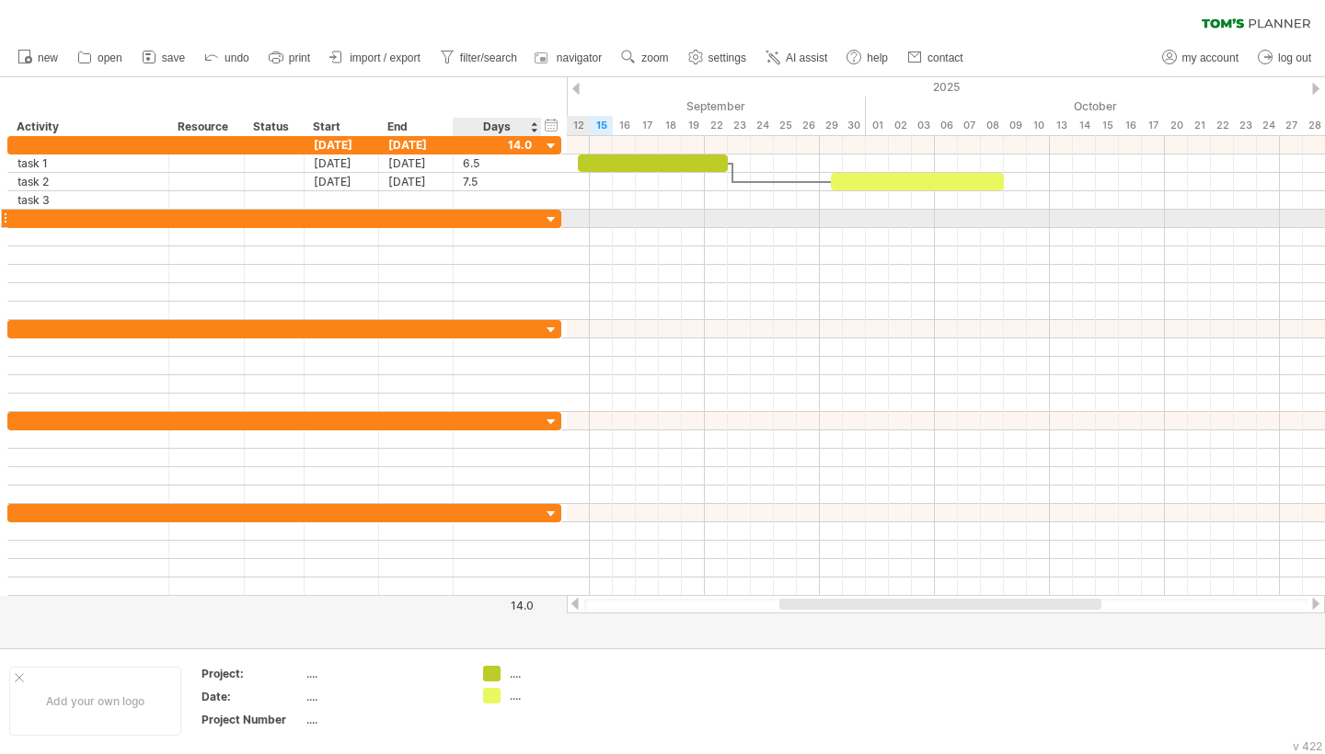
click at [559, 216] on div at bounding box center [551, 220] width 17 height 17
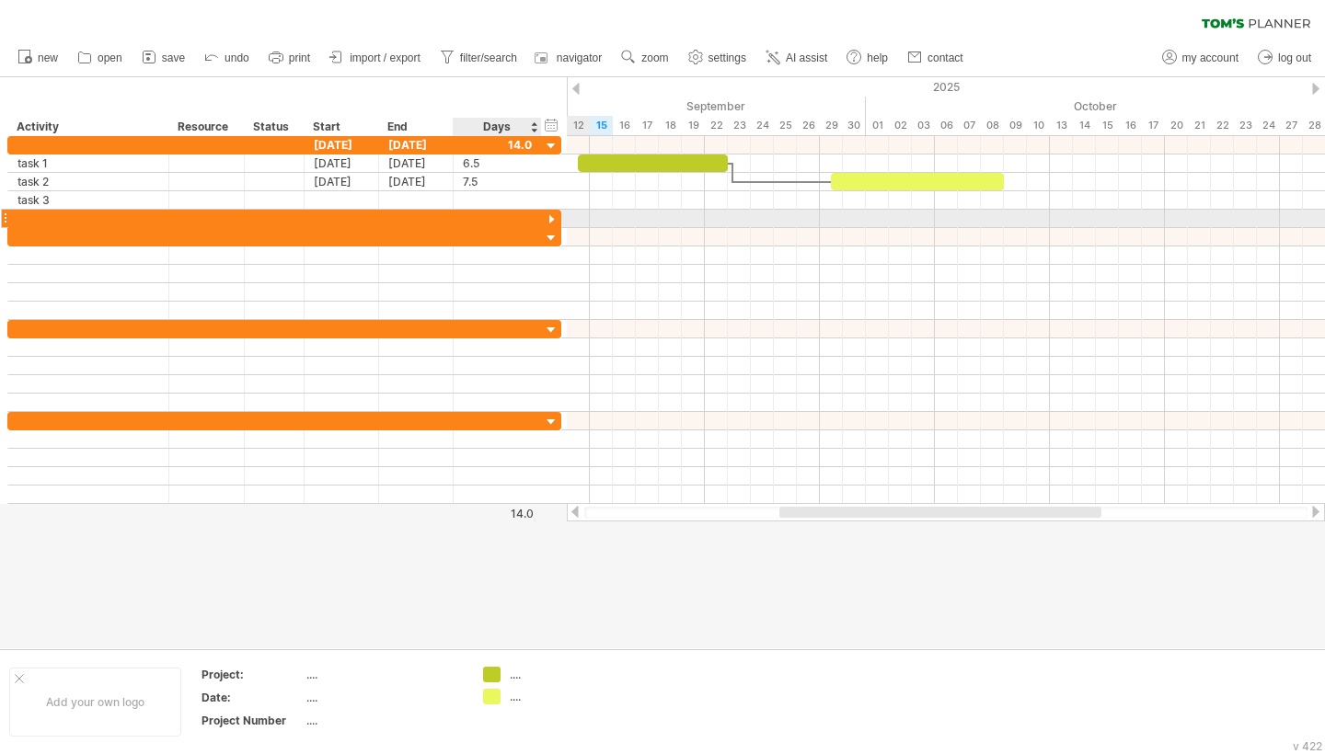
click at [548, 217] on div at bounding box center [551, 220] width 17 height 17
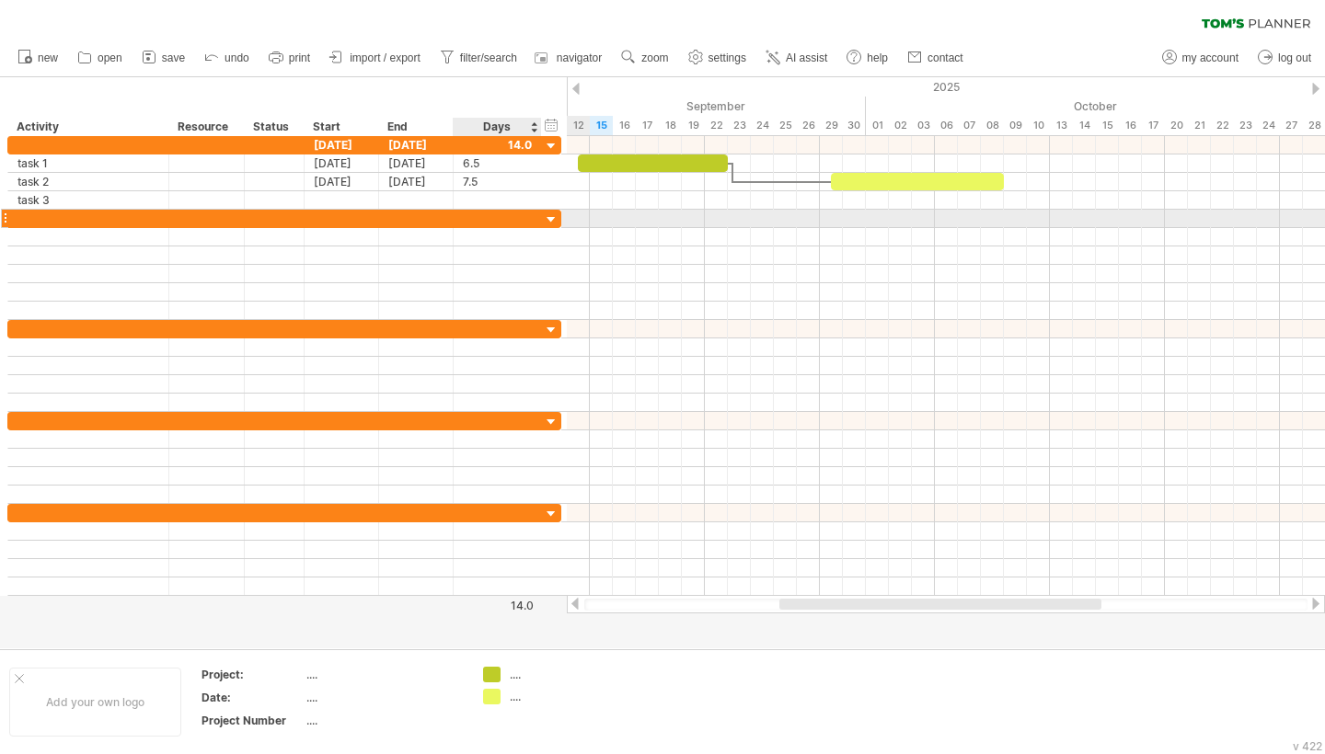
click at [549, 221] on div at bounding box center [551, 220] width 17 height 17
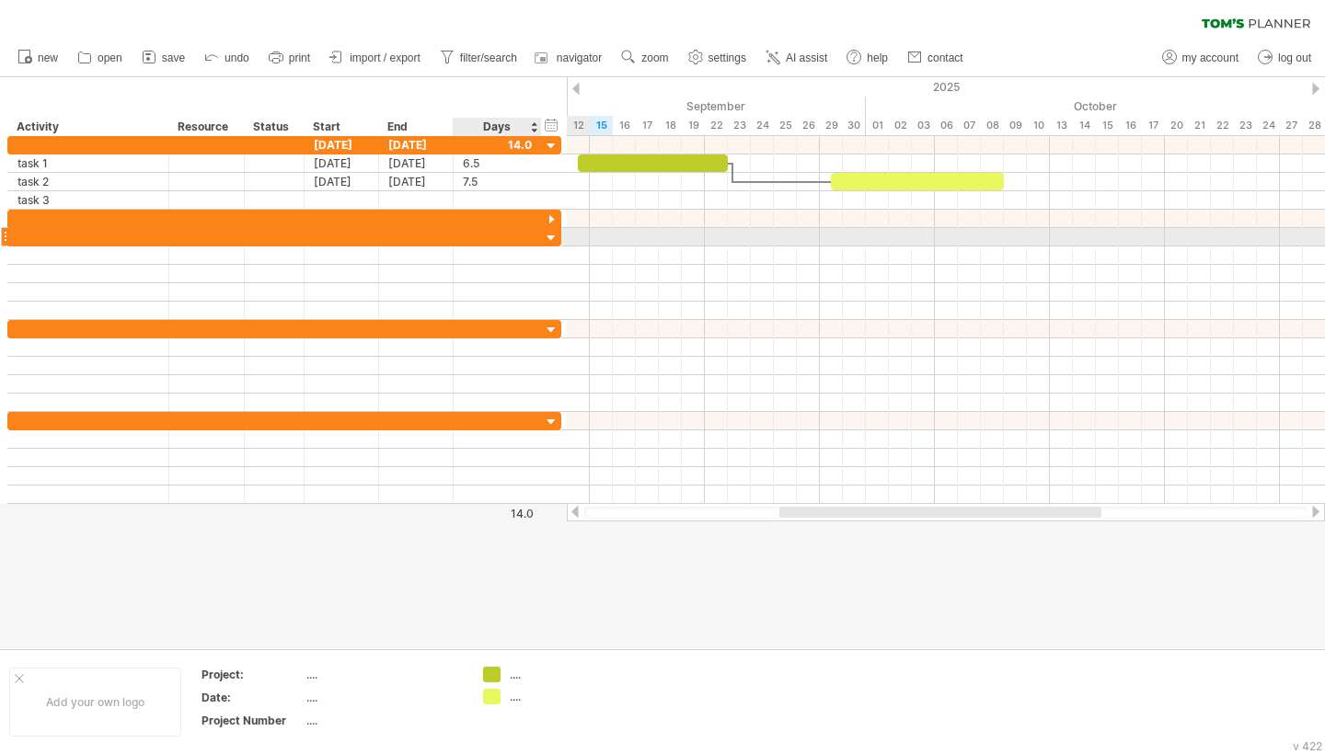
click at [551, 238] on div at bounding box center [551, 238] width 17 height 17
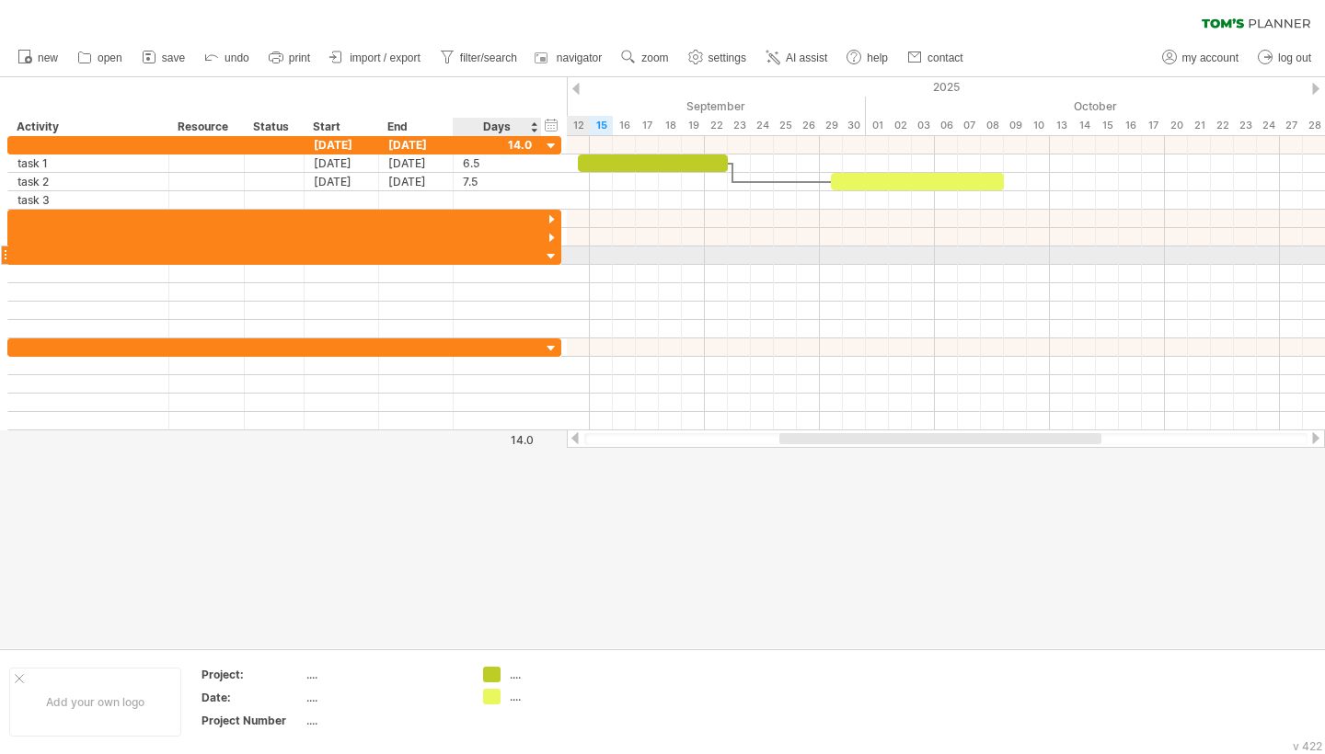
click at [547, 247] on div at bounding box center [284, 256] width 554 height 18
click at [550, 257] on div at bounding box center [551, 256] width 17 height 17
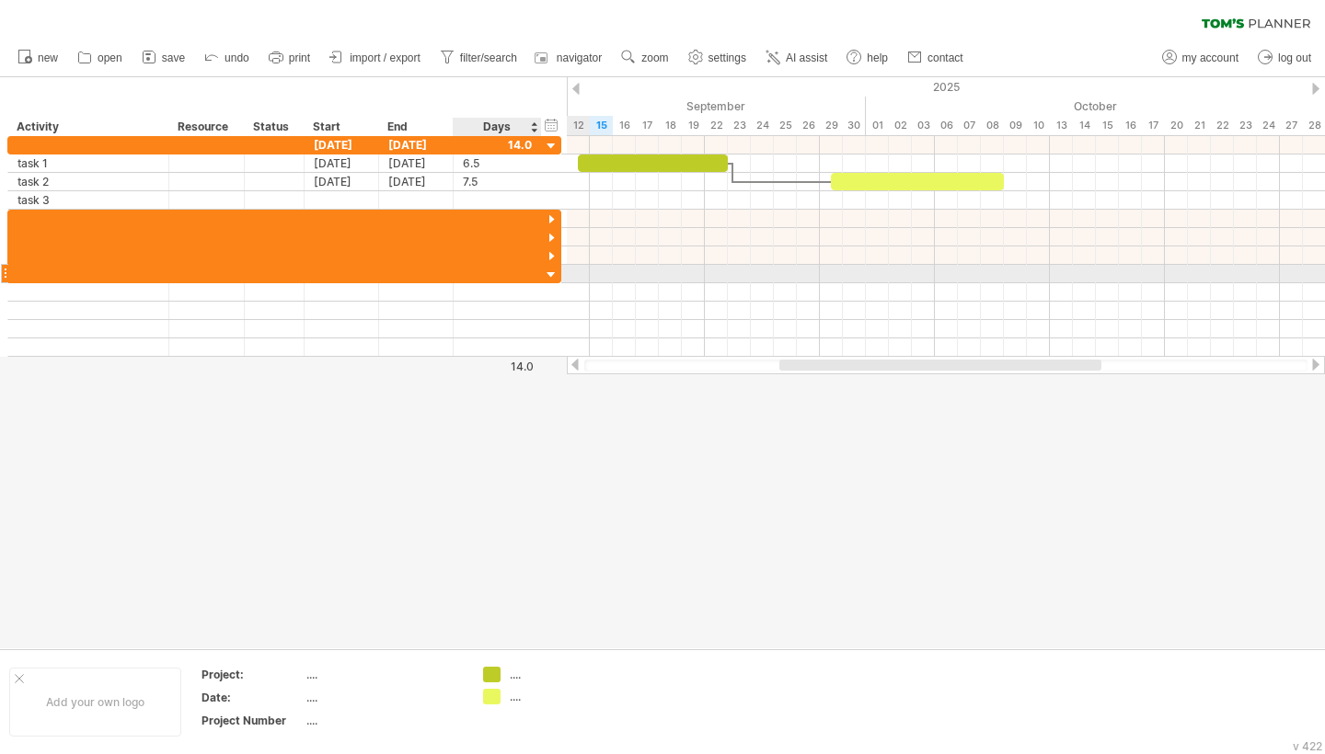
click at [553, 274] on div at bounding box center [551, 275] width 17 height 17
click at [553, 272] on div at bounding box center [551, 275] width 17 height 17
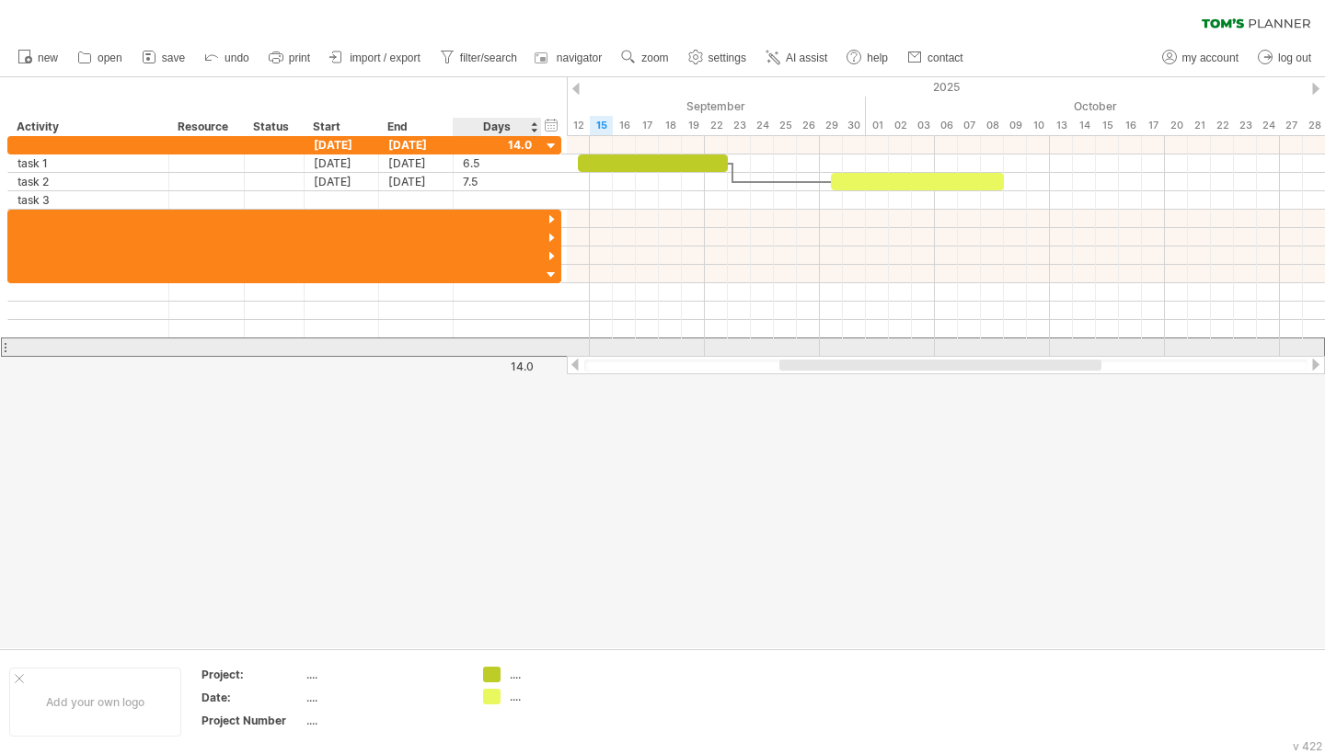
click at [487, 350] on div at bounding box center [497, 347] width 69 height 17
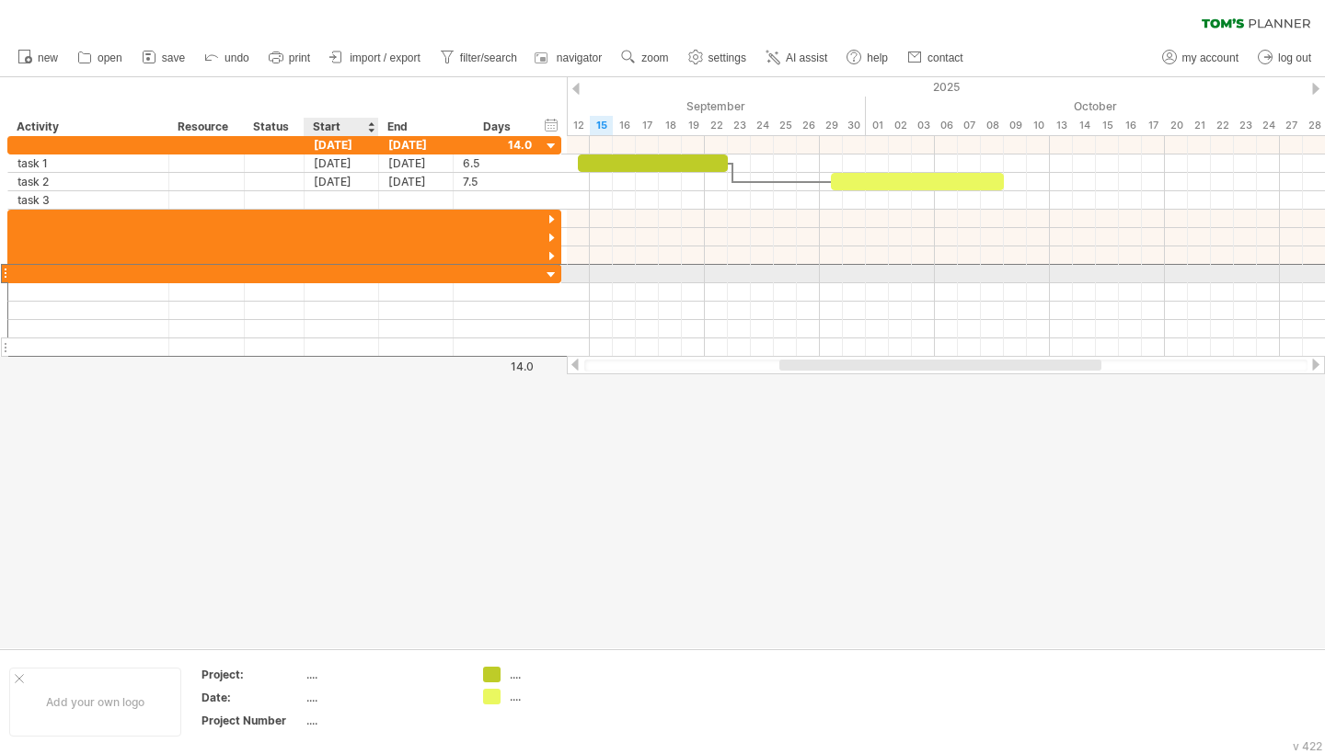
click at [325, 282] on div at bounding box center [284, 273] width 554 height 19
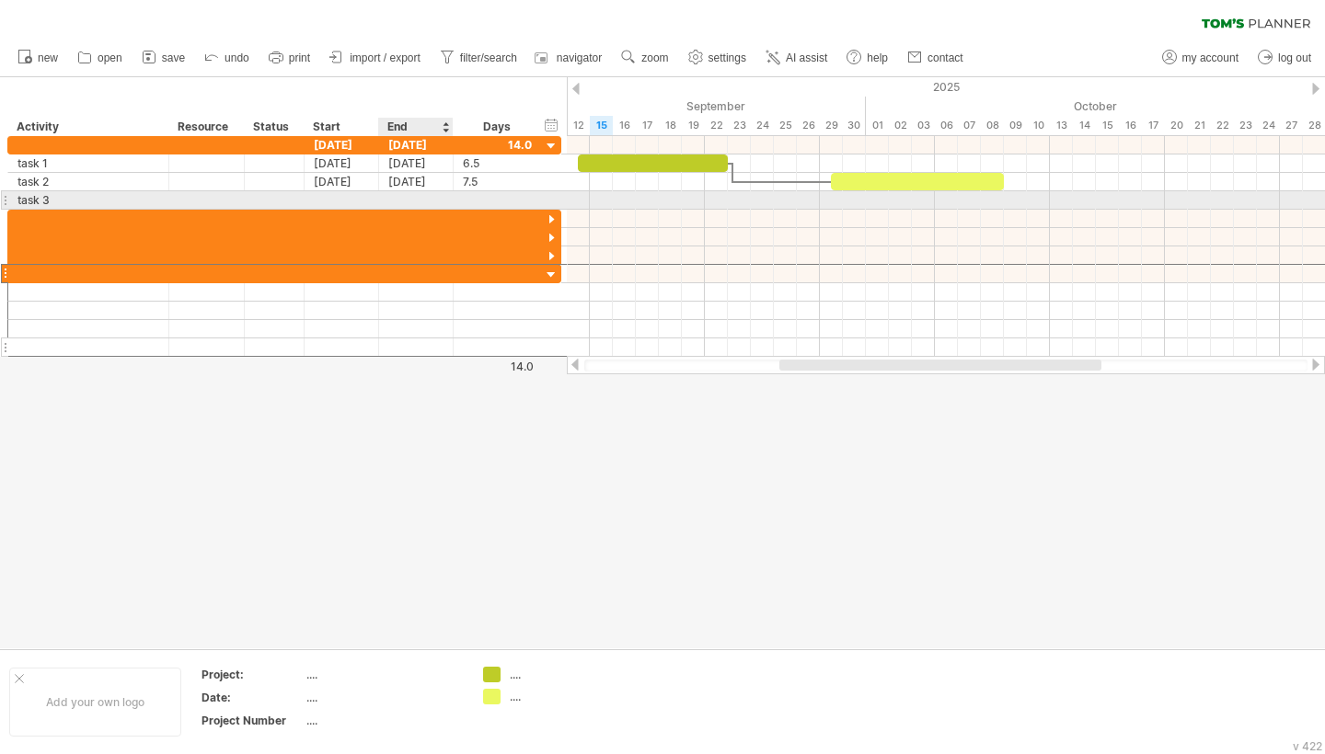
click at [404, 197] on div at bounding box center [416, 199] width 75 height 17
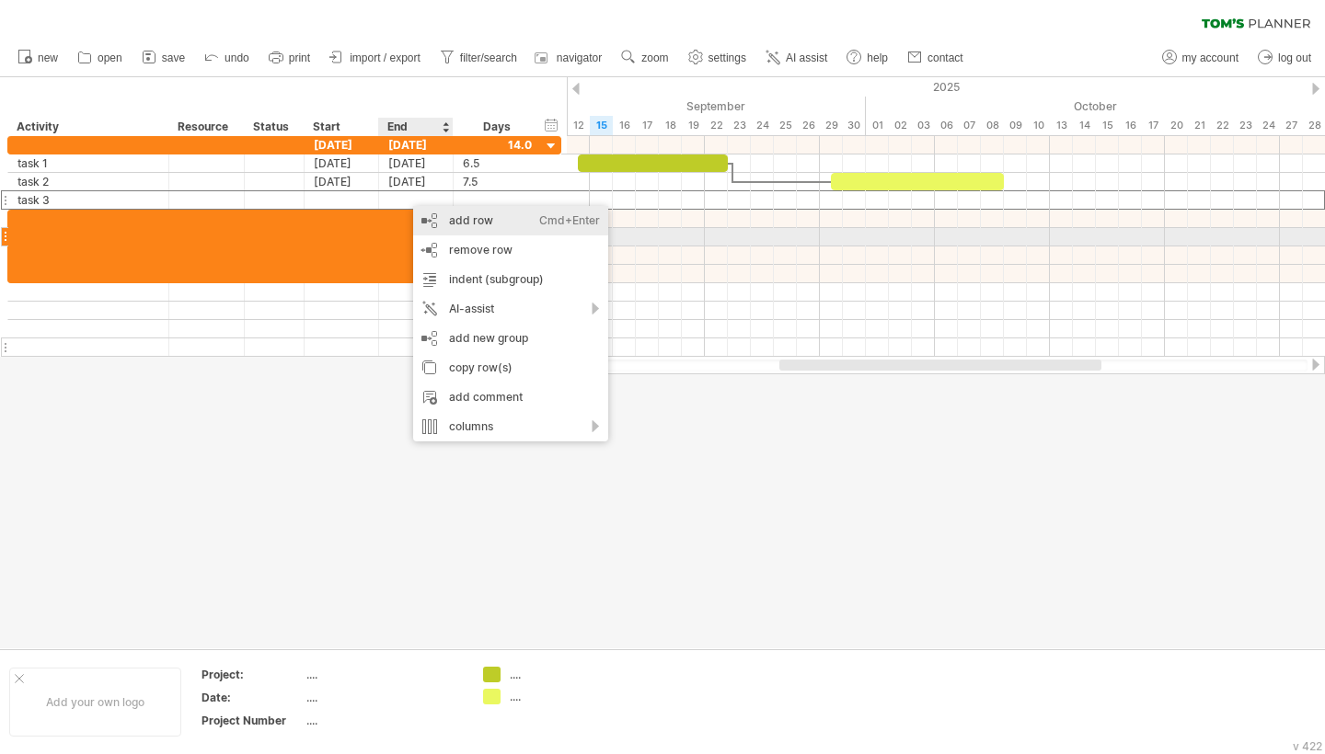
click at [496, 229] on div "add row Ctrl+Enter Cmd+Enter" at bounding box center [510, 220] width 195 height 29
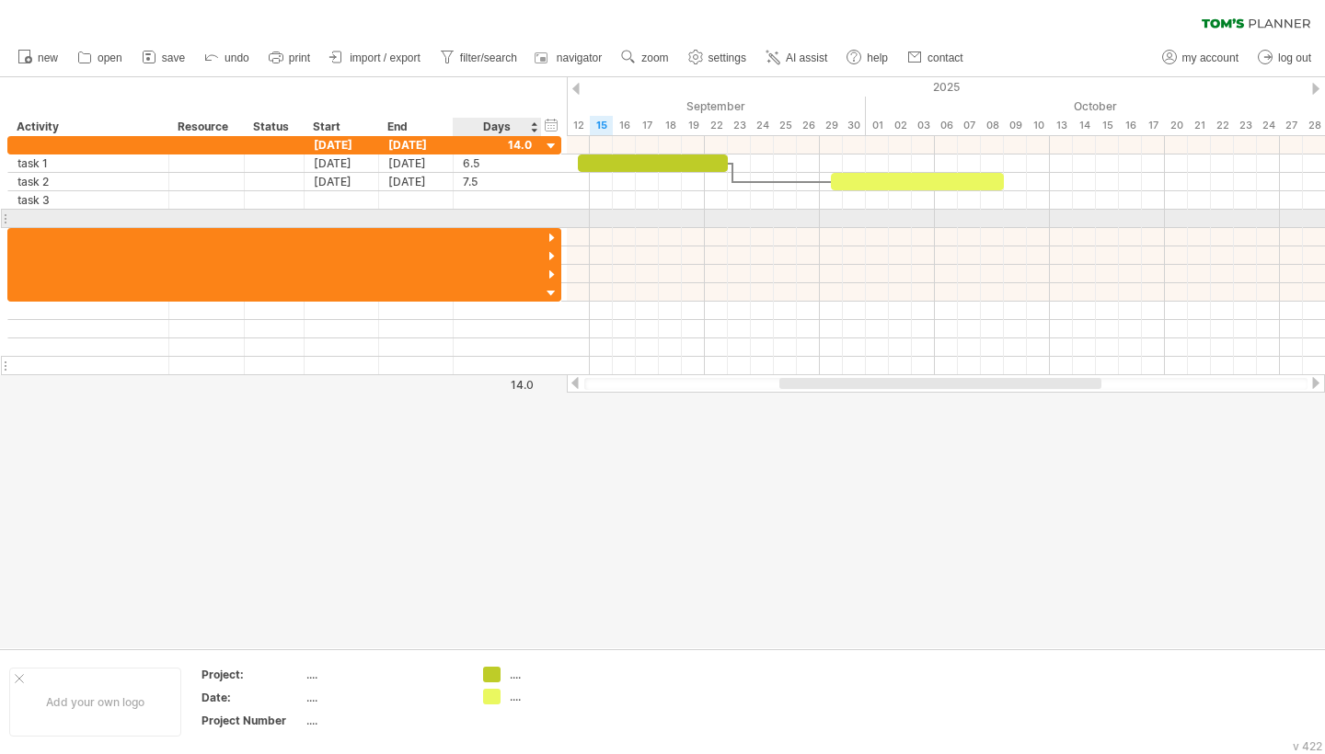
click at [472, 218] on div at bounding box center [497, 218] width 69 height 17
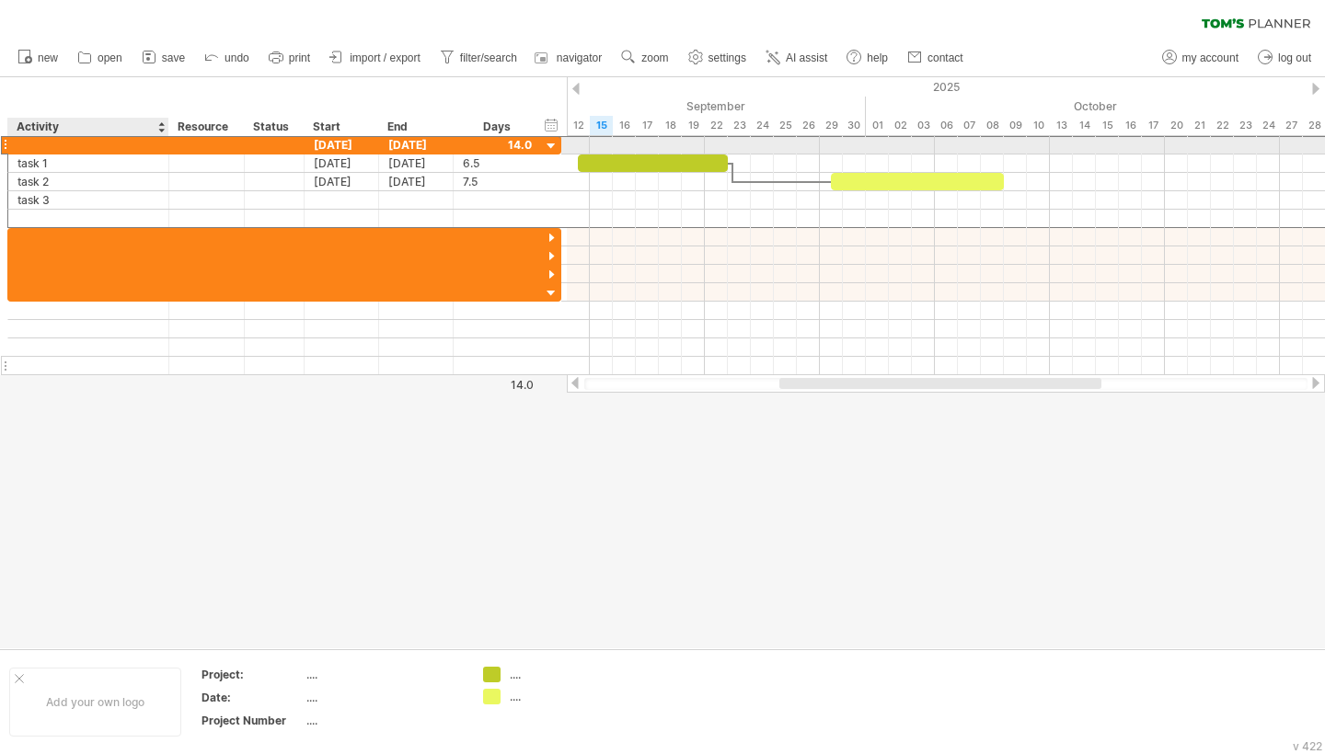
click at [46, 143] on div at bounding box center [88, 144] width 142 height 17
click at [46, 143] on input "text" at bounding box center [88, 144] width 142 height 17
type input "*****"
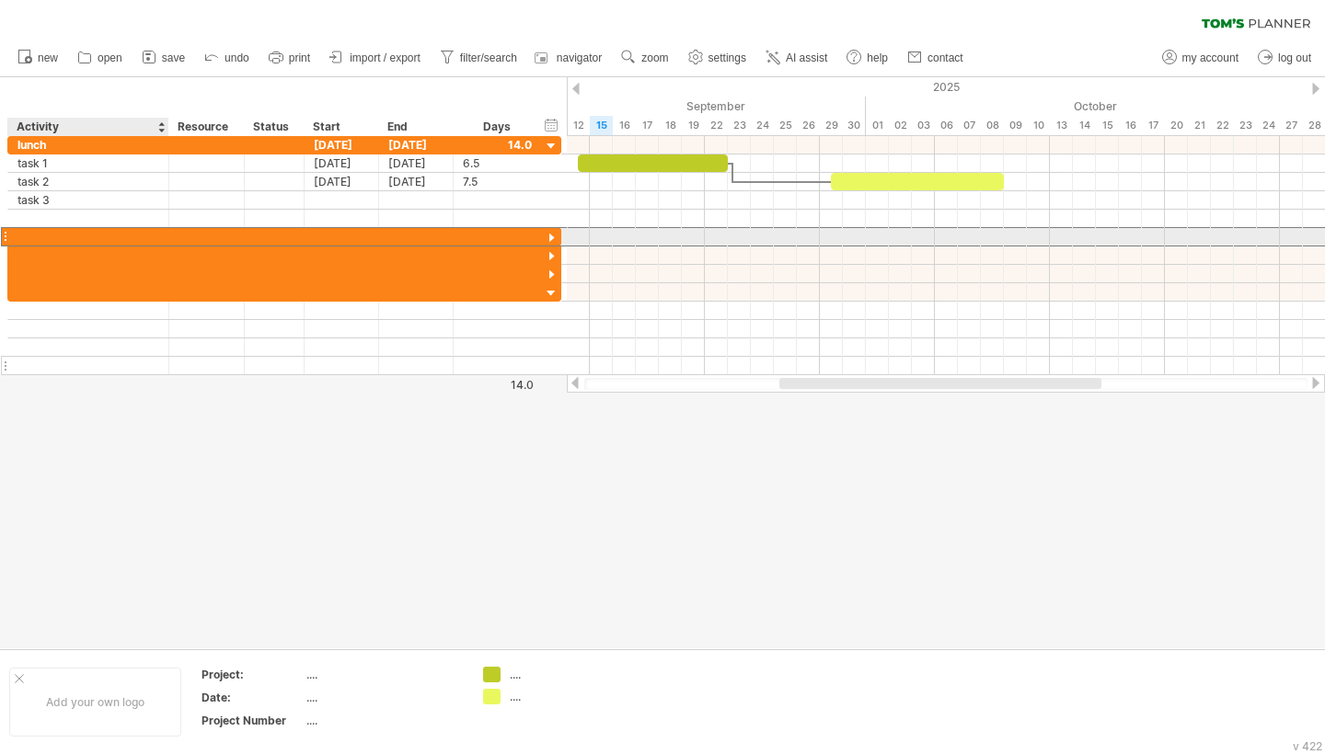
click at [57, 238] on div at bounding box center [88, 236] width 142 height 17
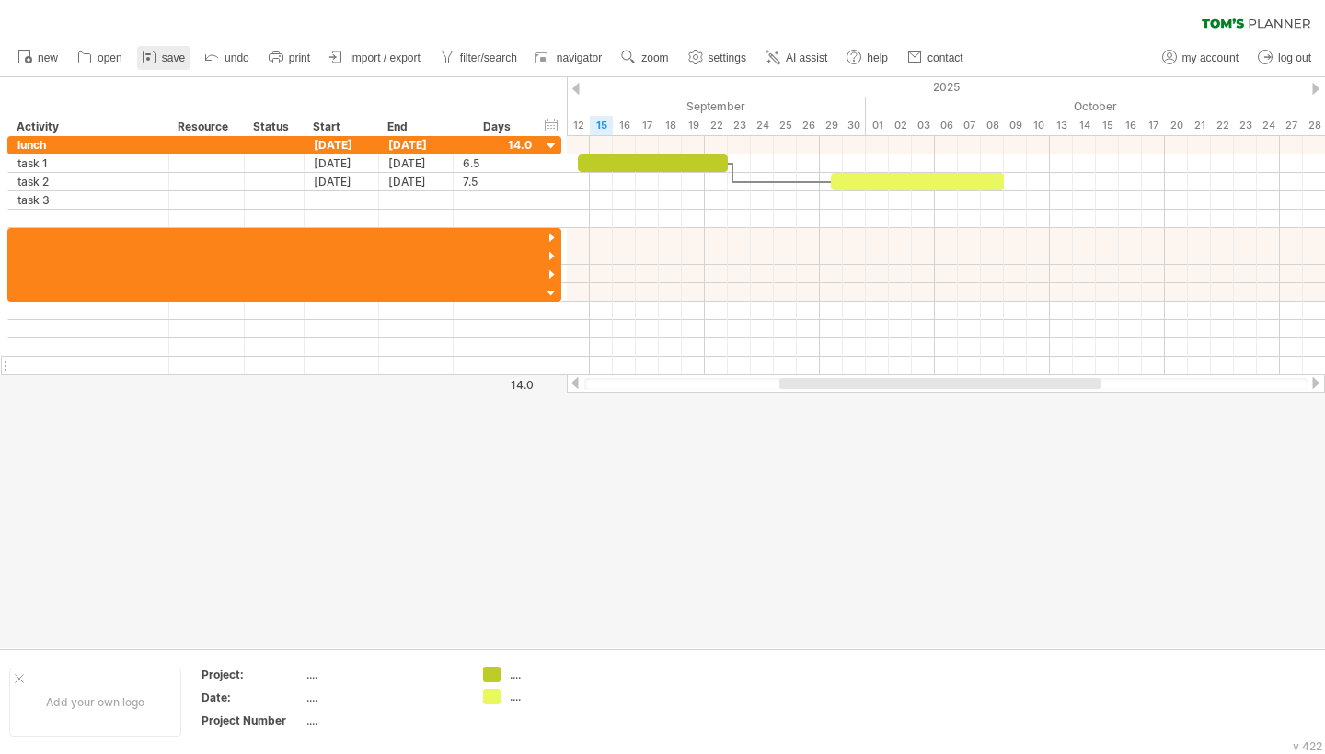
click at [172, 55] on span "save" at bounding box center [173, 58] width 23 height 13
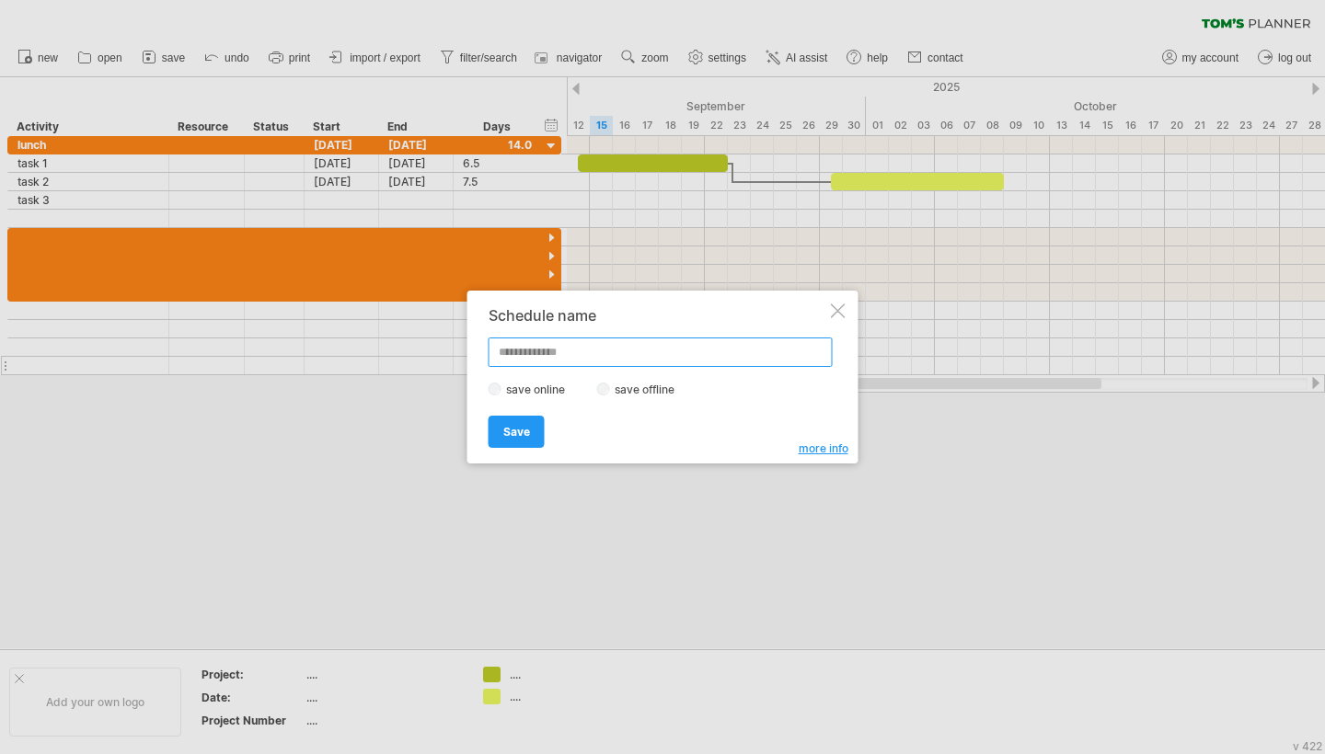
click at [574, 348] on input "text" at bounding box center [660, 352] width 344 height 29
type input "**********"
click at [530, 432] on link "Save" at bounding box center [516, 432] width 56 height 32
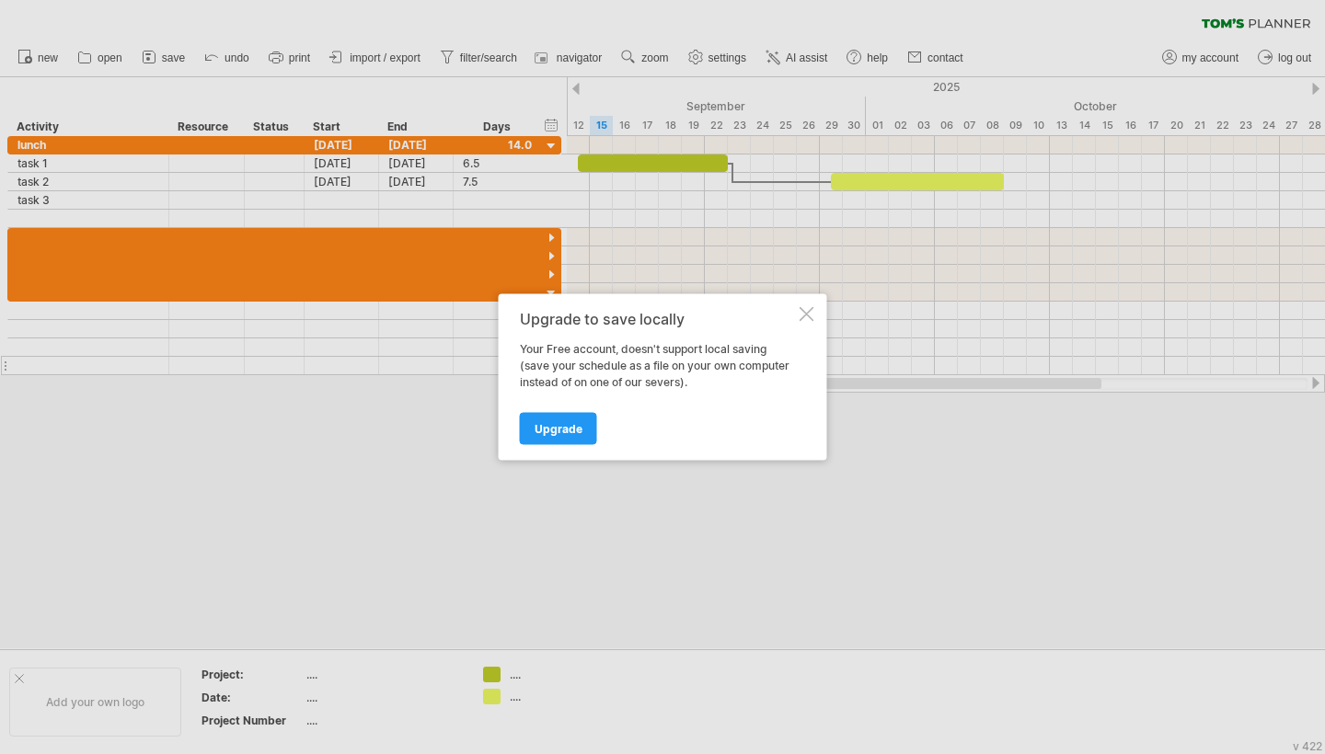
click at [805, 313] on div at bounding box center [806, 314] width 15 height 15
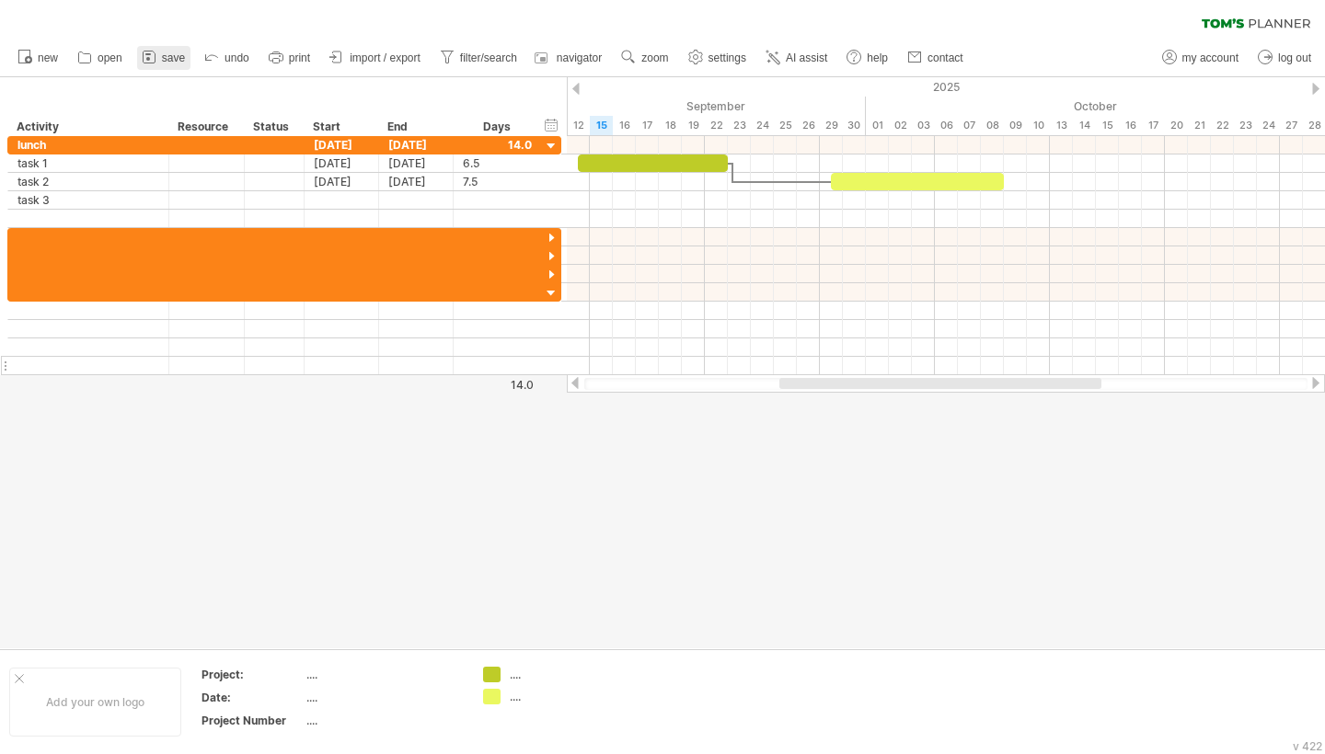
click at [166, 58] on span "save" at bounding box center [173, 58] width 23 height 13
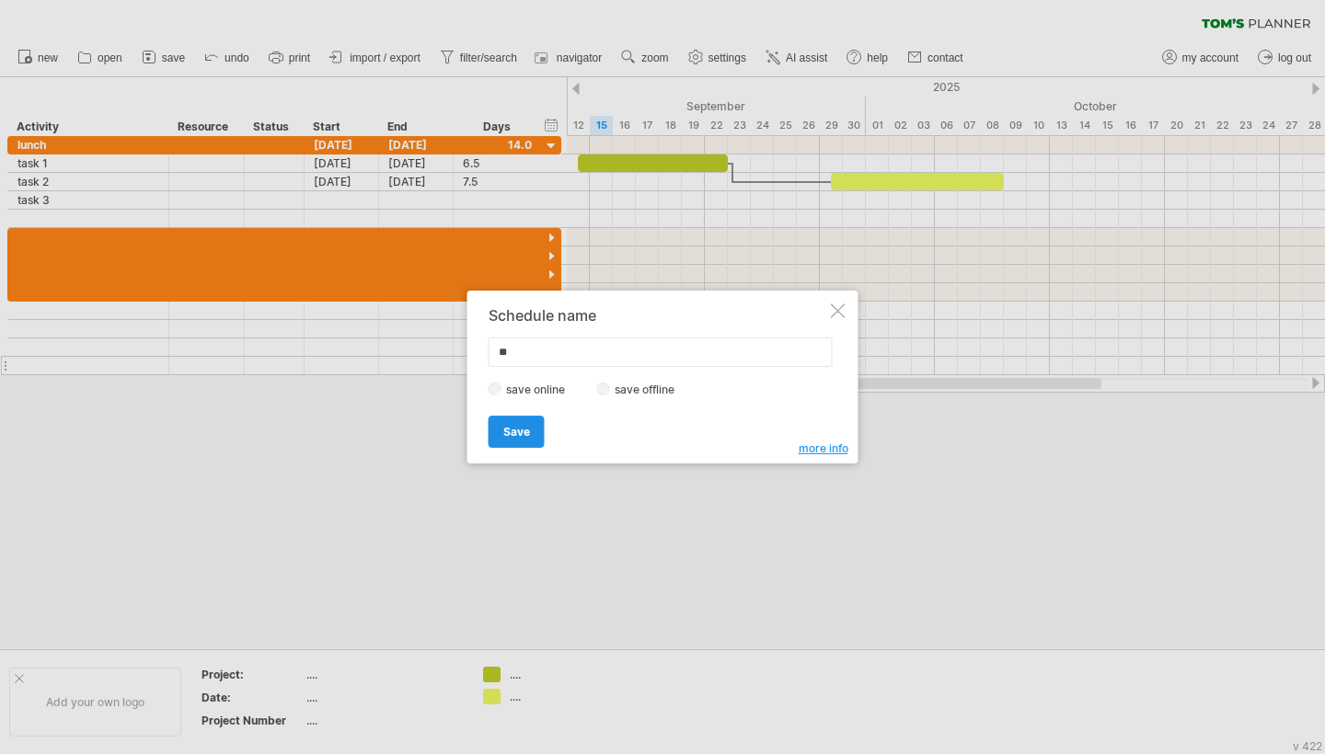
type input "**"
click at [510, 434] on span "Save" at bounding box center [516, 432] width 27 height 14
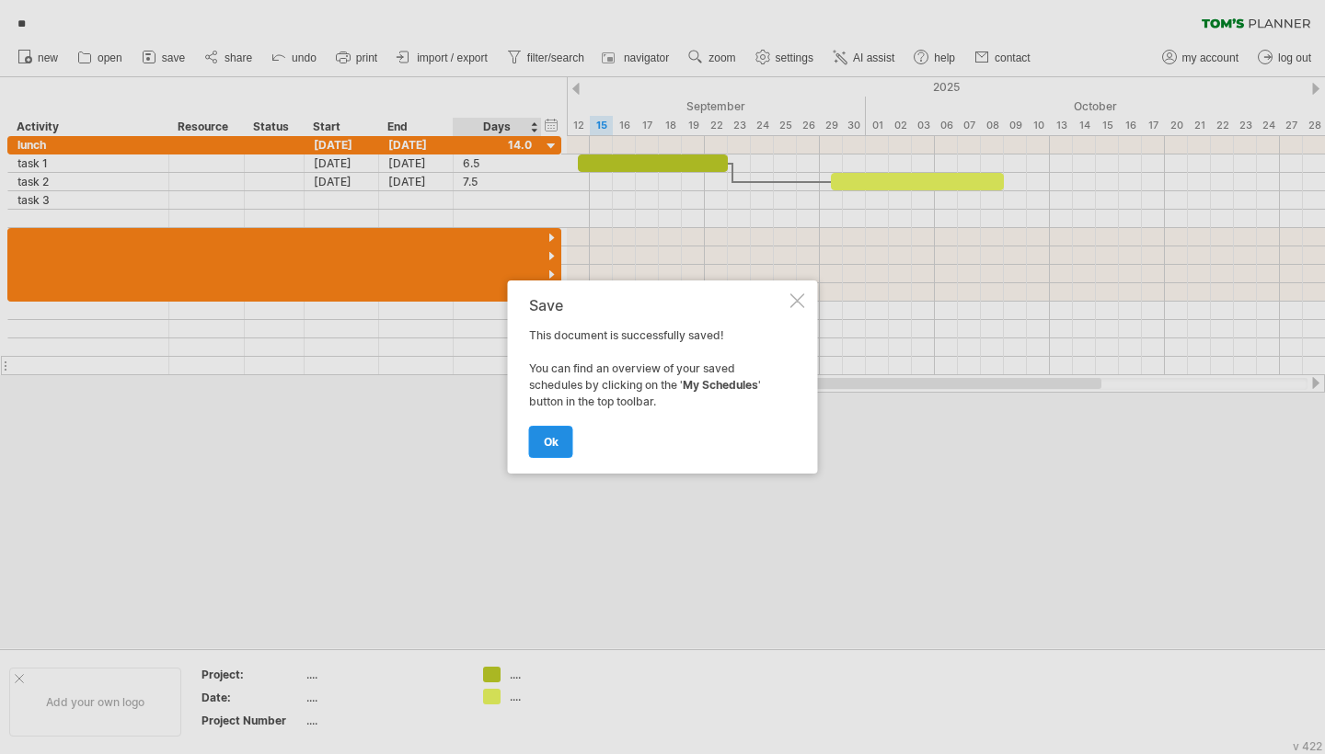
click at [555, 434] on link "ok" at bounding box center [551, 442] width 44 height 32
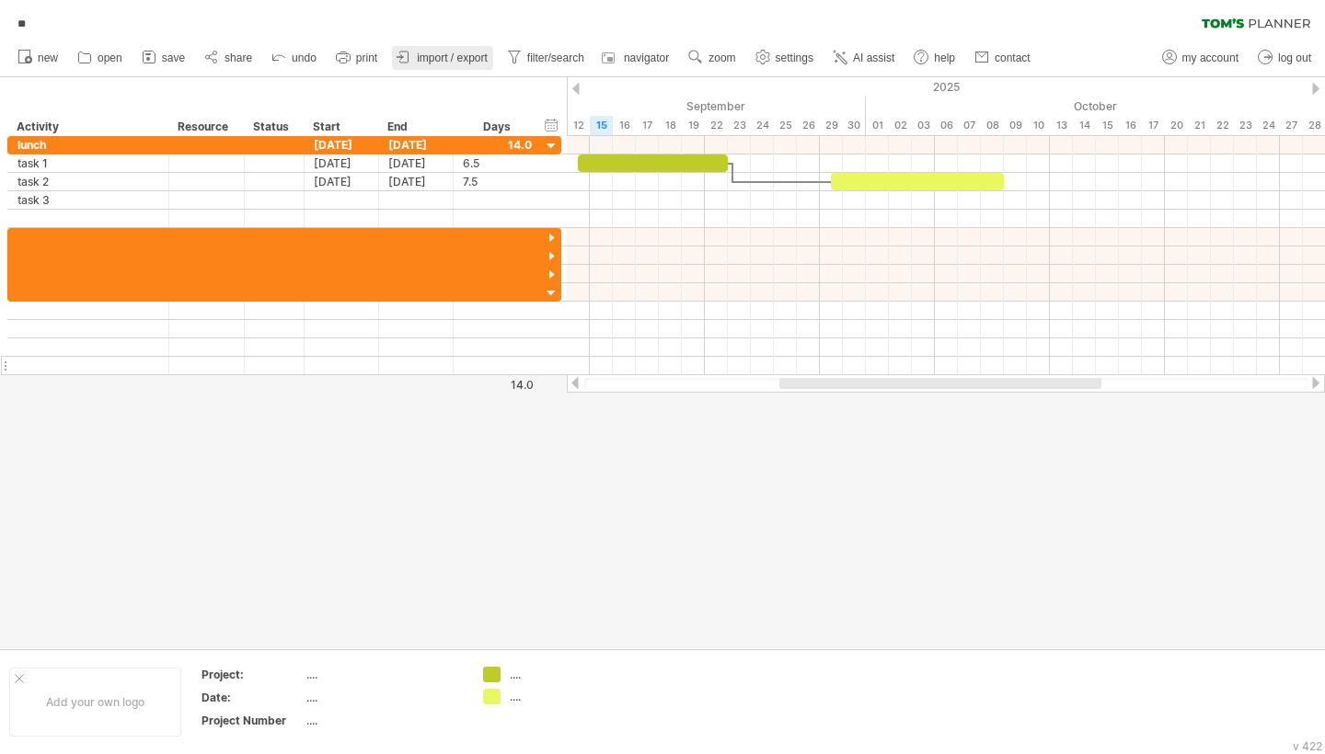
click at [462, 62] on span "import / export" at bounding box center [452, 58] width 71 height 13
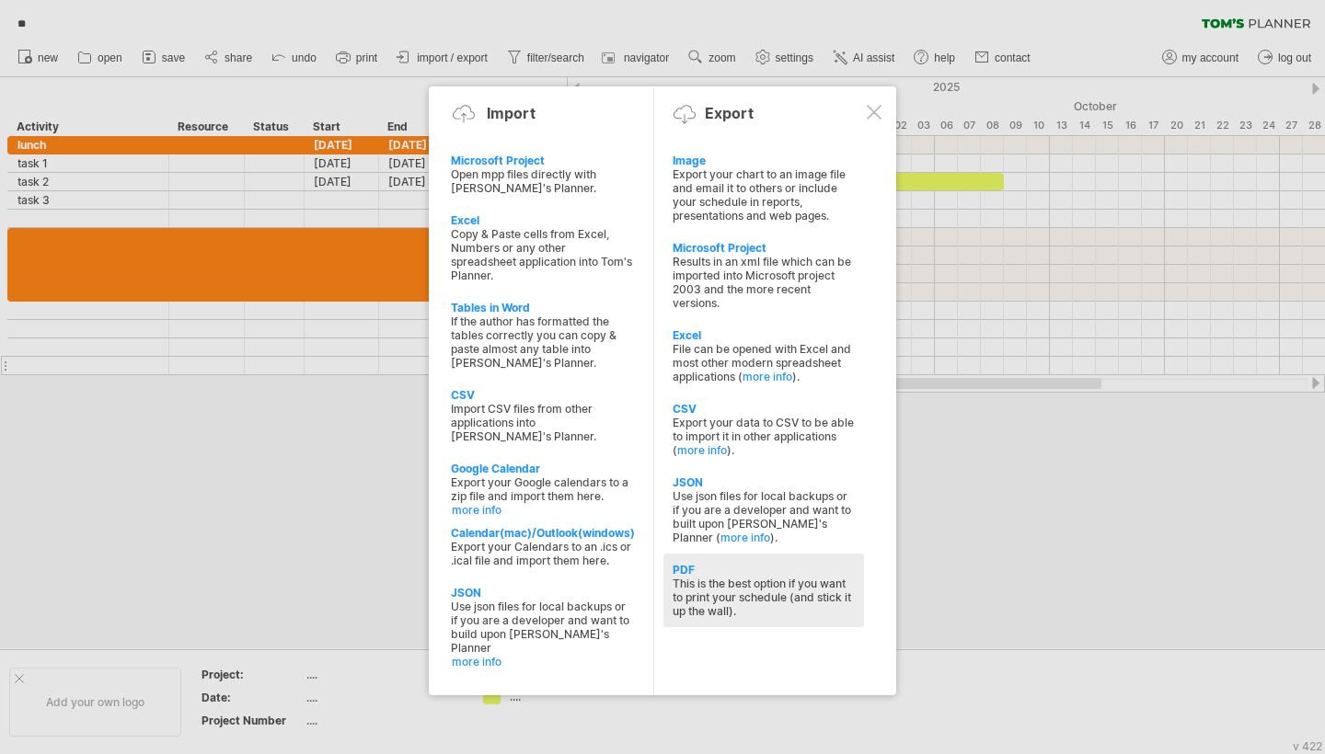
click at [697, 565] on div "PDF" at bounding box center [763, 570] width 182 height 14
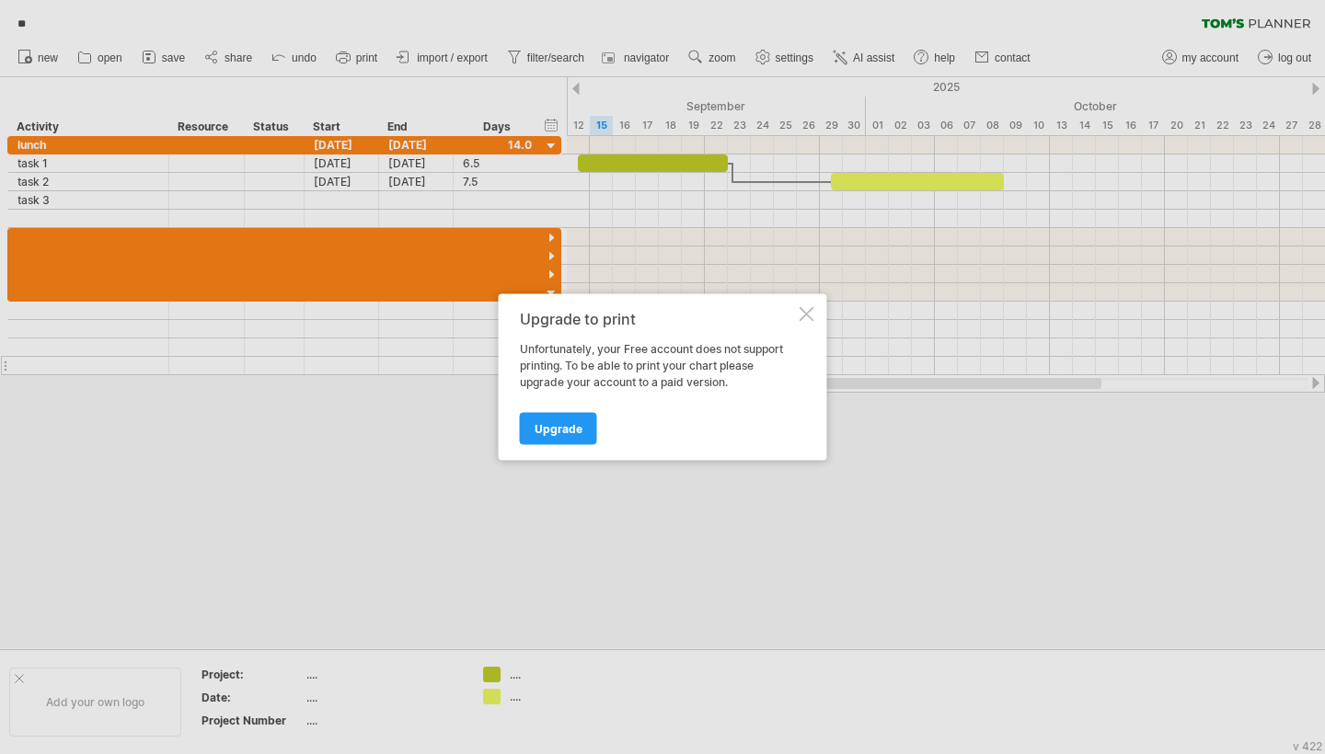
click at [810, 311] on div at bounding box center [806, 314] width 15 height 15
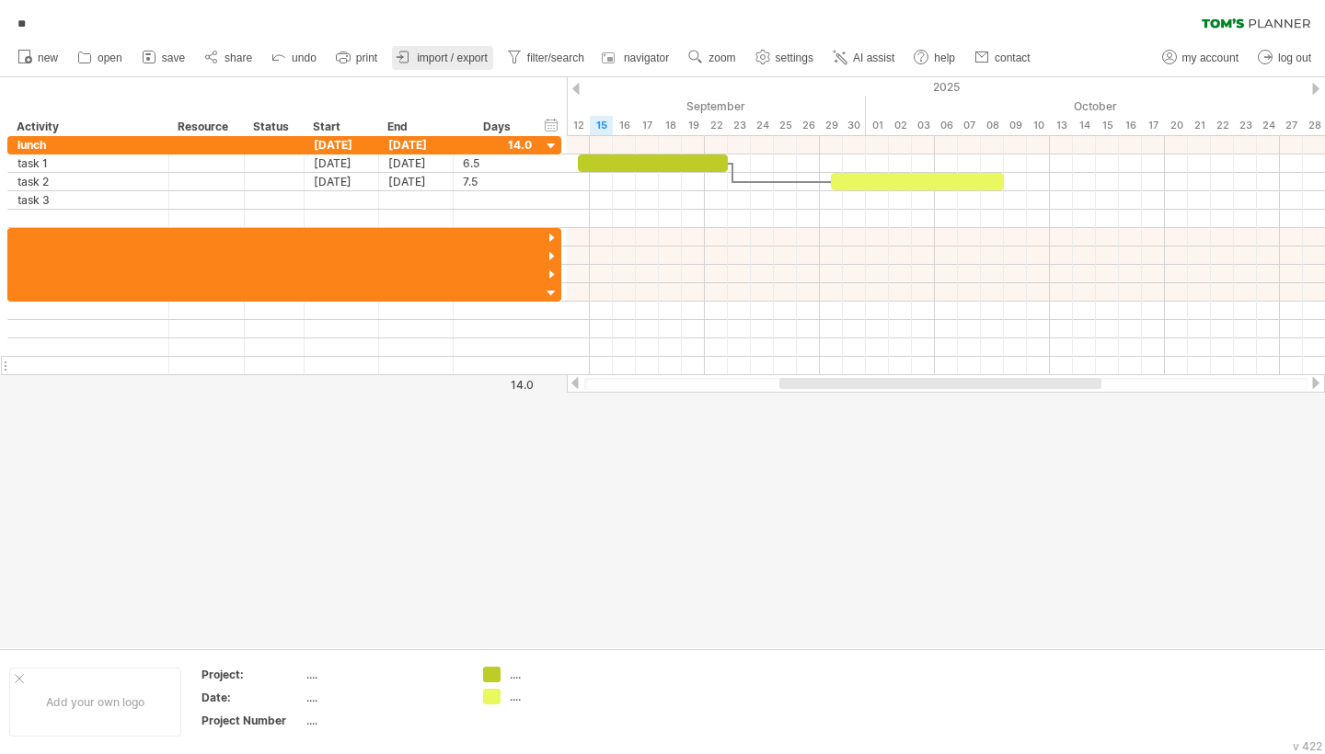
click at [433, 58] on span "import / export" at bounding box center [452, 58] width 71 height 13
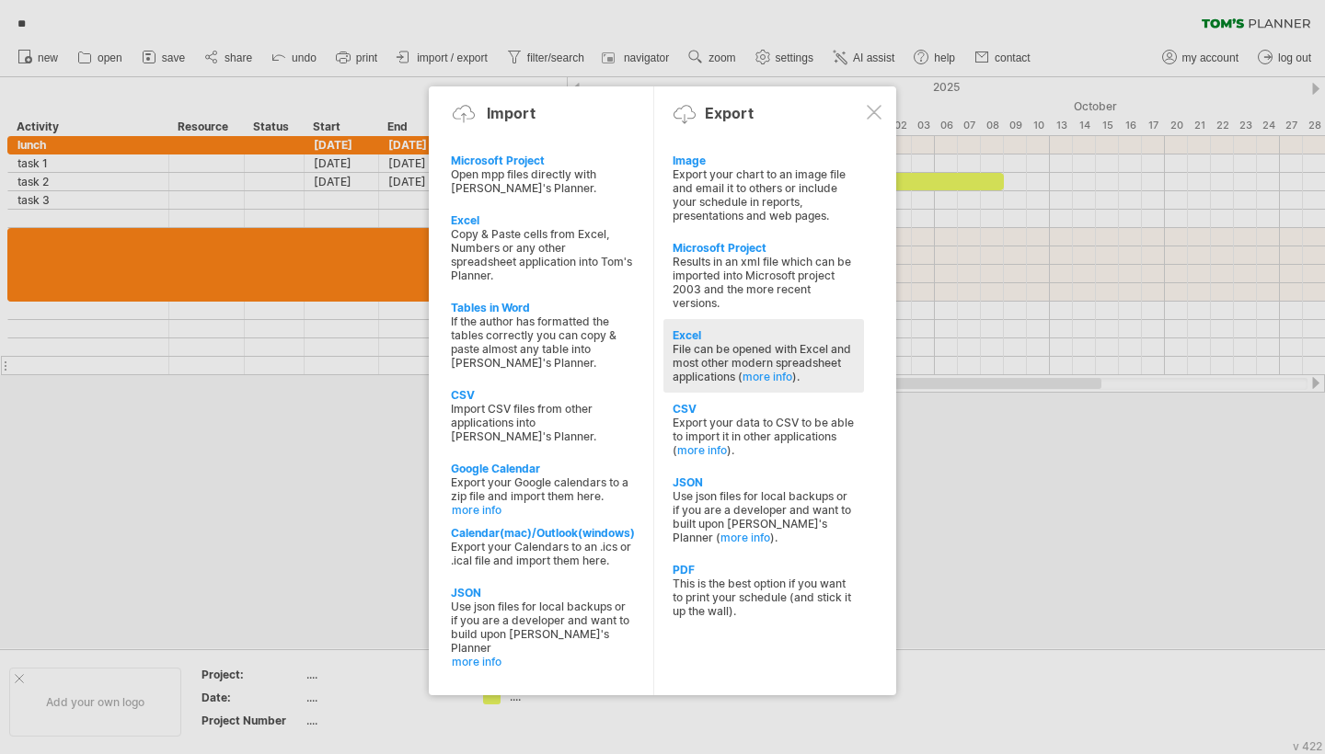
click at [695, 337] on div "Excel" at bounding box center [763, 335] width 182 height 14
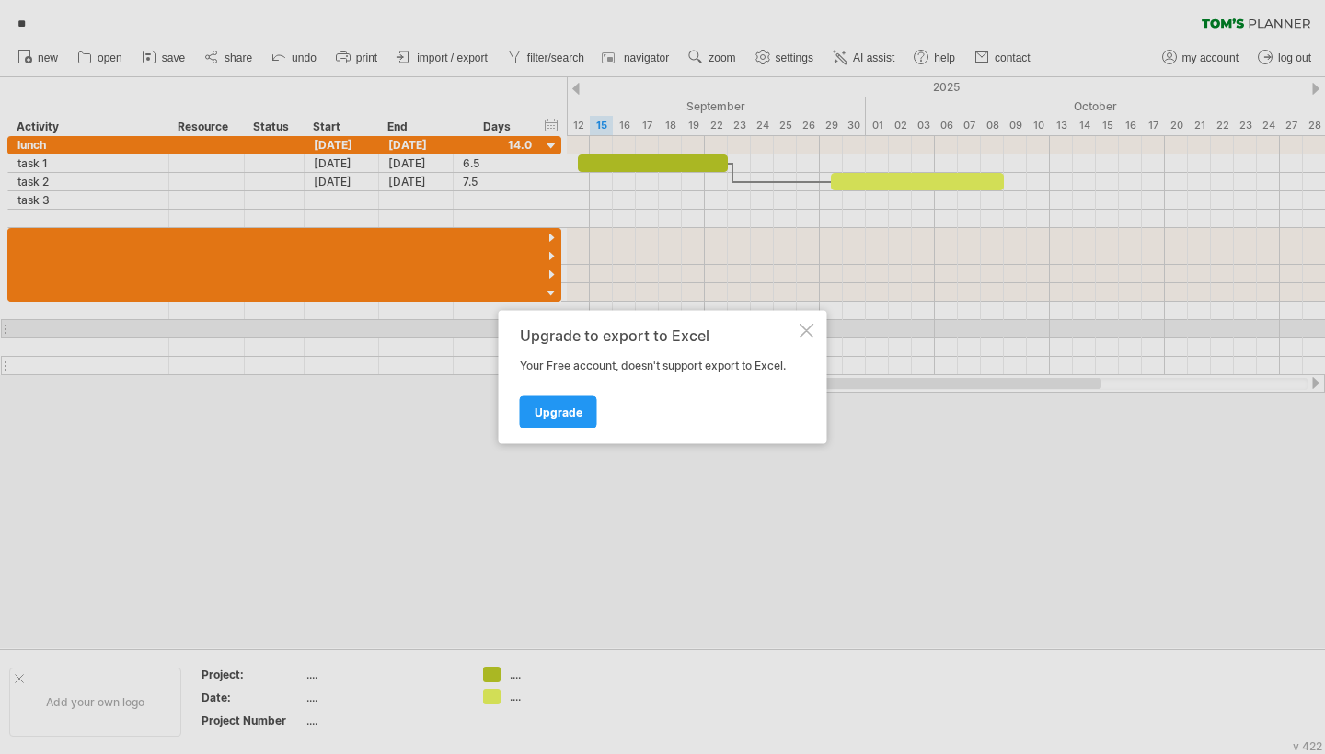
drag, startPoint x: 811, startPoint y: 327, endPoint x: 653, endPoint y: 181, distance: 214.8
click at [811, 323] on div "Upgrade to export to Excel Your Free account, doesn't support export to Excel. …" at bounding box center [663, 377] width 328 height 133
click at [812, 334] on div at bounding box center [806, 331] width 15 height 15
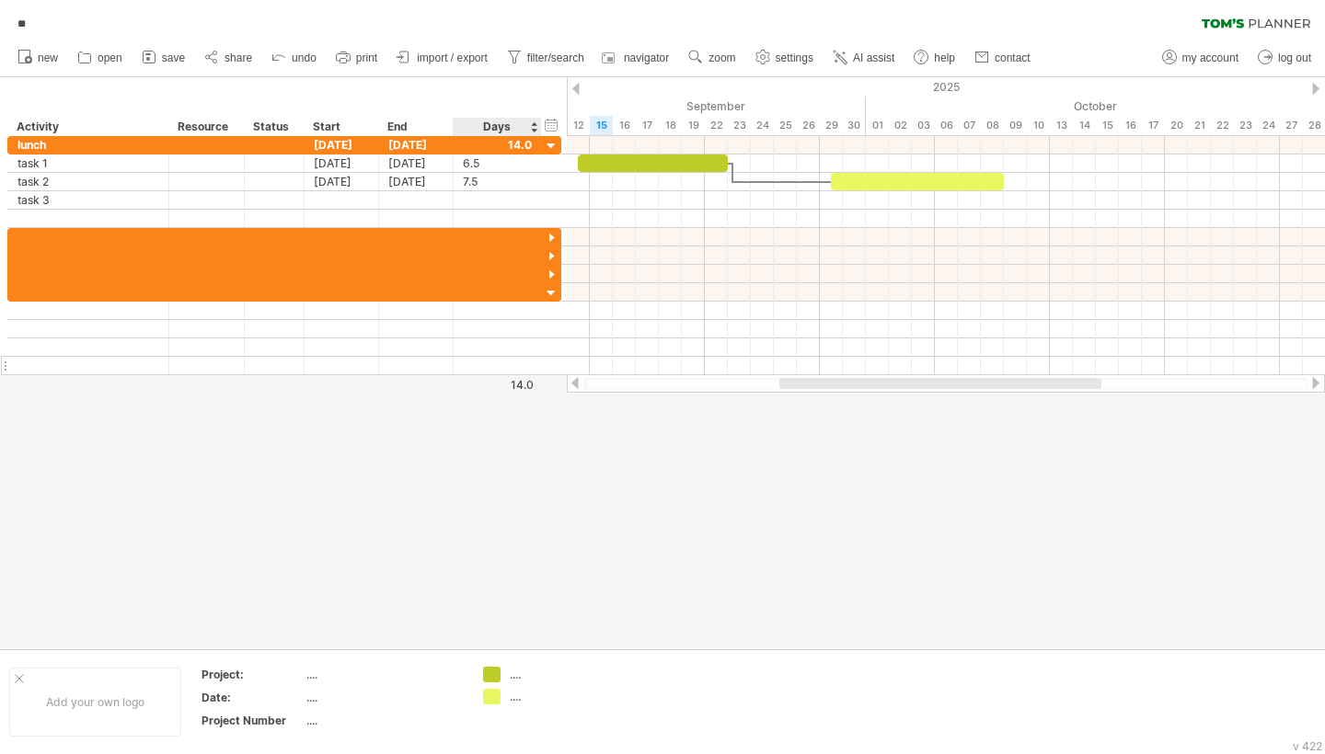
click at [457, 74] on ul "new open" at bounding box center [522, 58] width 1029 height 39
click at [446, 58] on span "import / export" at bounding box center [452, 58] width 71 height 13
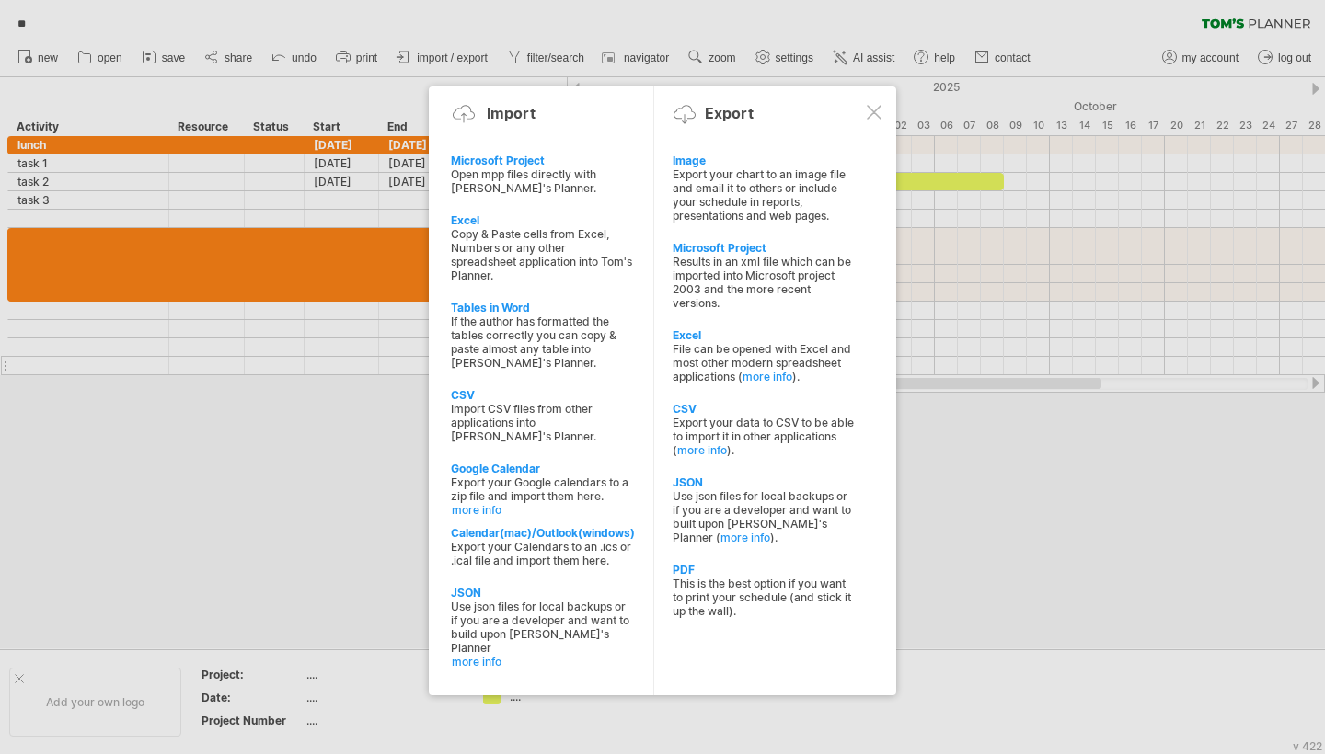
click at [1014, 530] on div at bounding box center [662, 377] width 1325 height 754
